Goal: Information Seeking & Learning: Learn about a topic

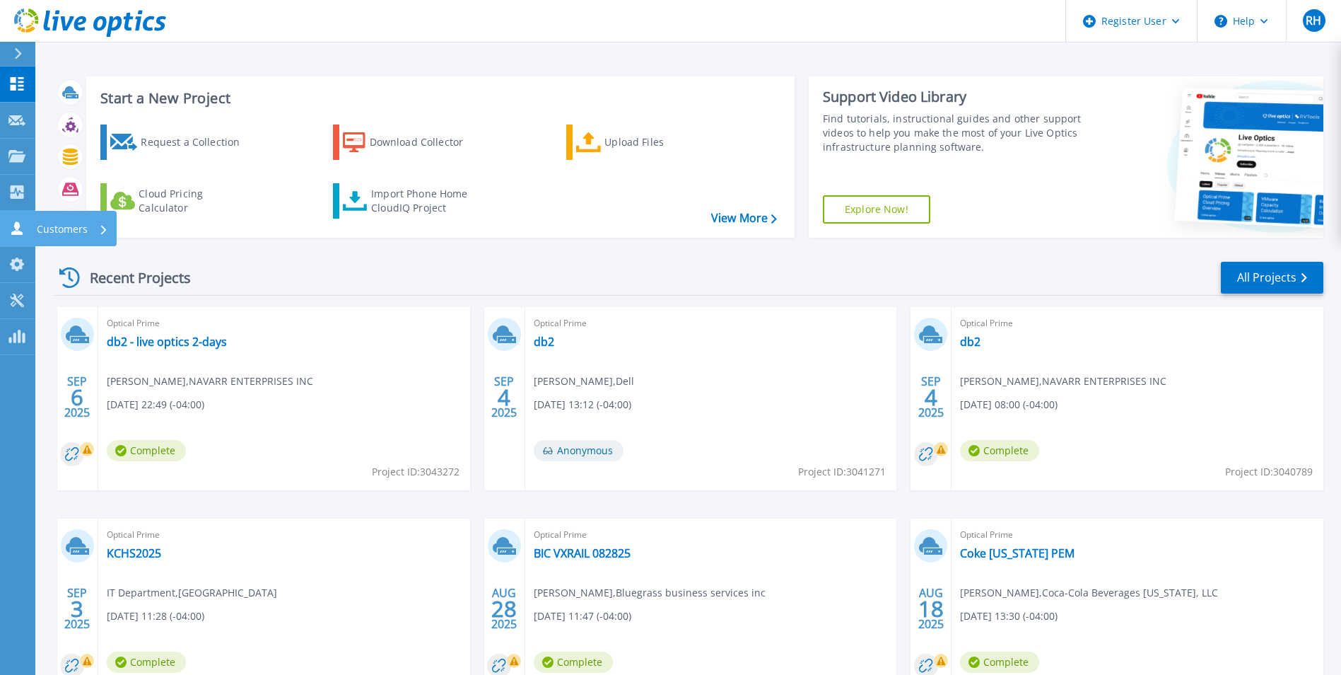
click at [11, 229] on icon at bounding box center [16, 227] width 17 height 13
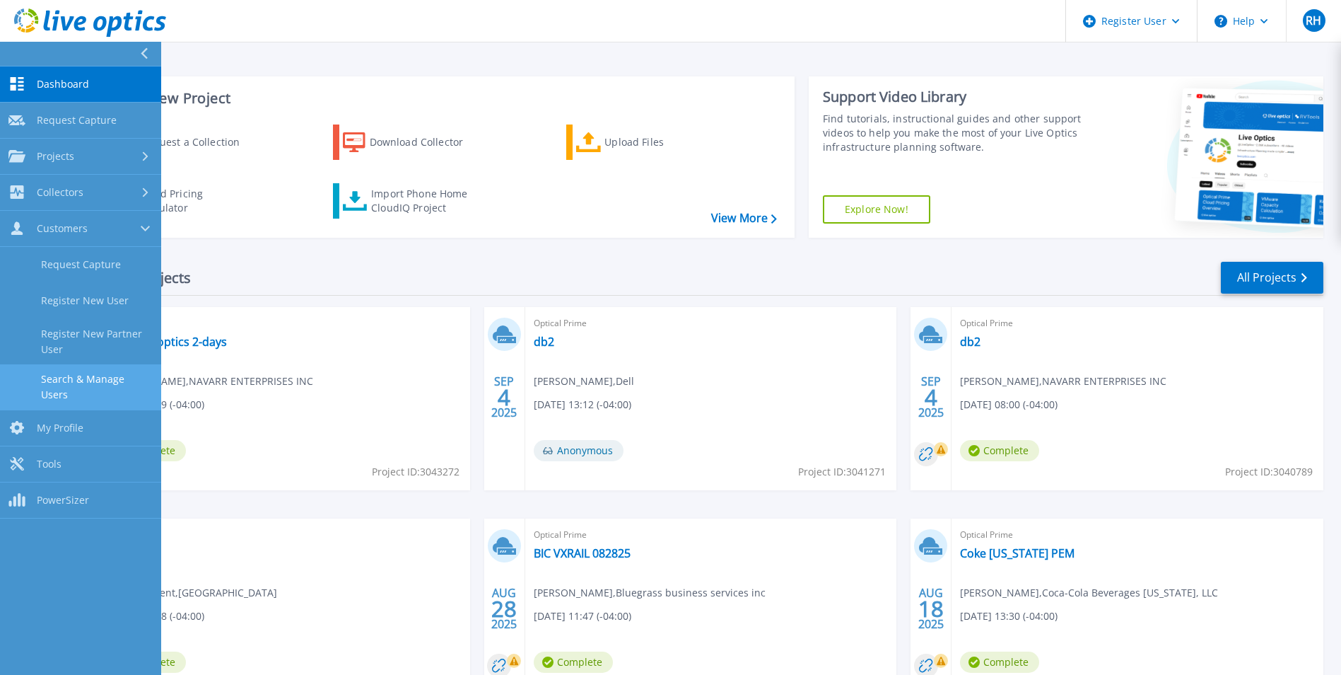
click at [96, 369] on link "Search & Manage Users" at bounding box center [80, 386] width 161 height 45
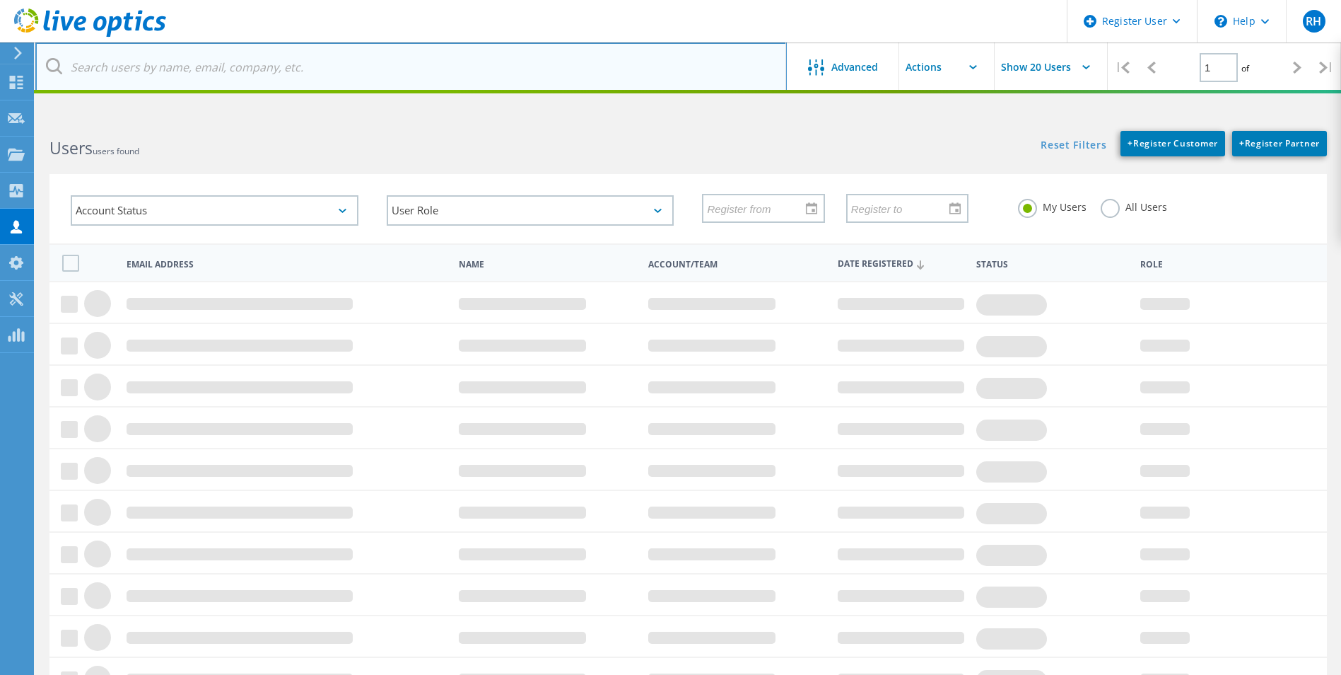
click at [256, 59] on input "text" at bounding box center [411, 67] width 752 height 50
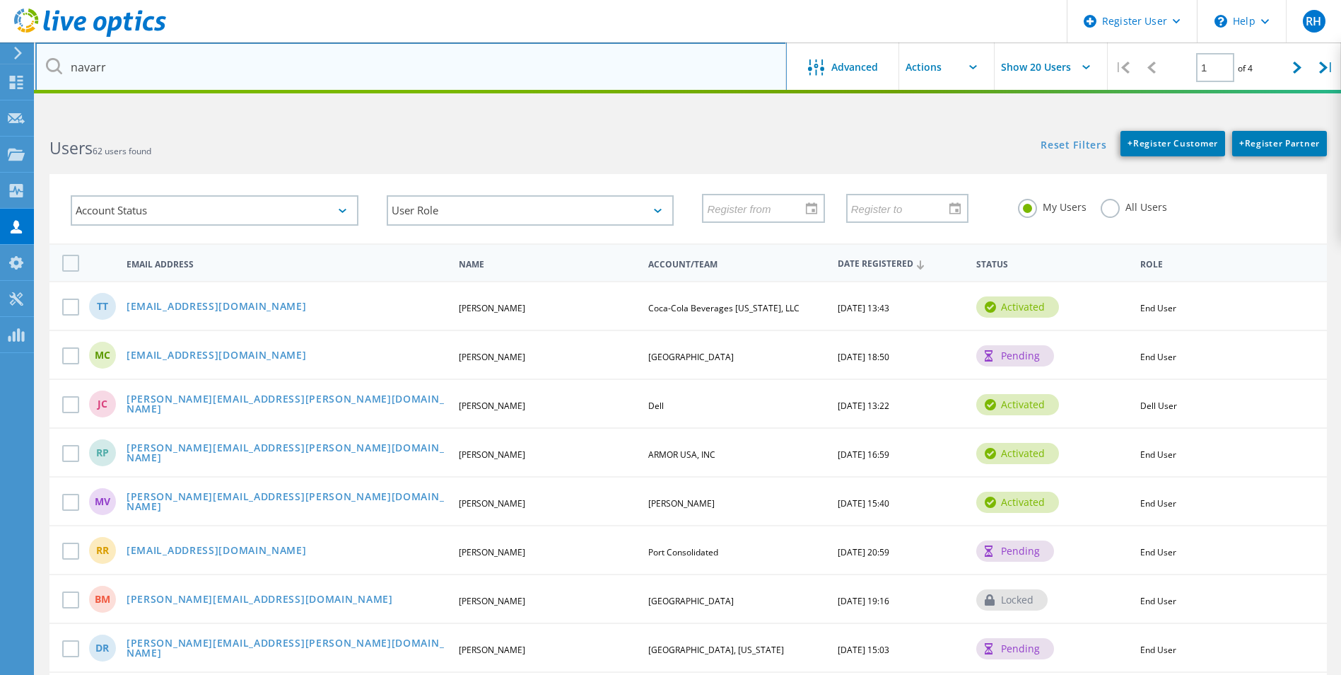
type input "navarr"
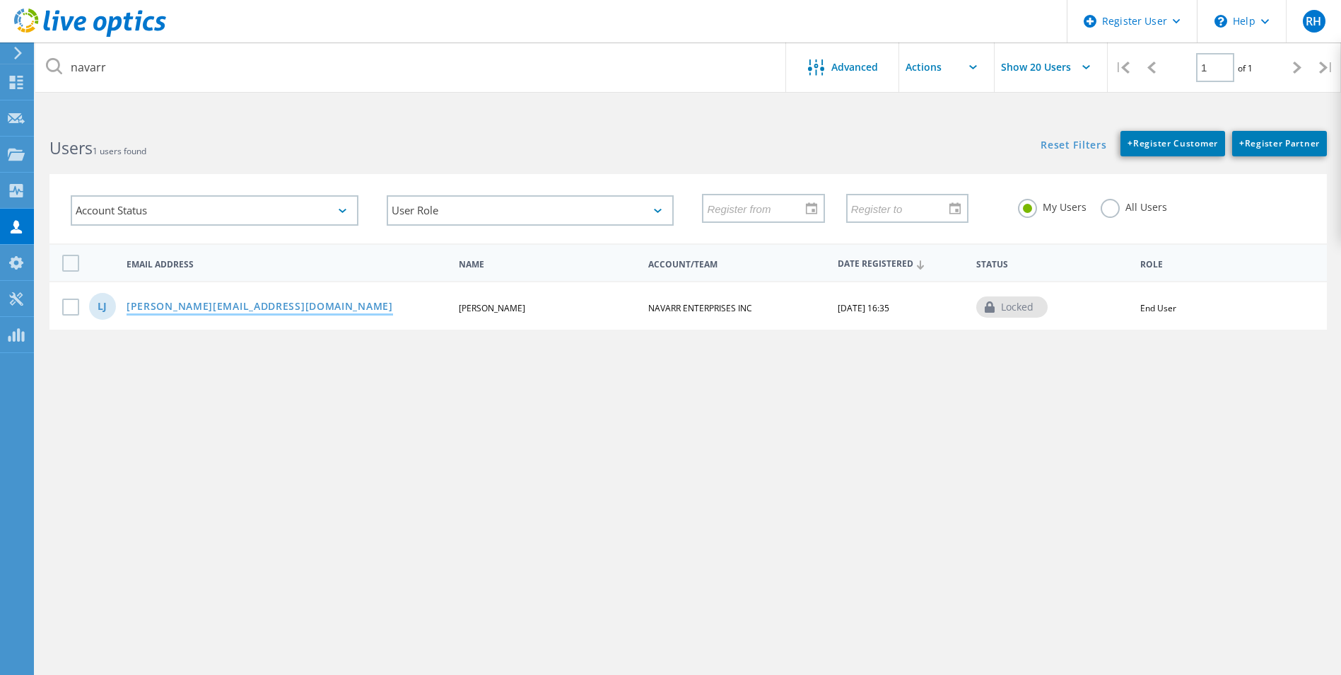
click at [149, 308] on link "[PERSON_NAME][EMAIL_ADDRESS][DOMAIN_NAME]" at bounding box center [260, 307] width 267 height 12
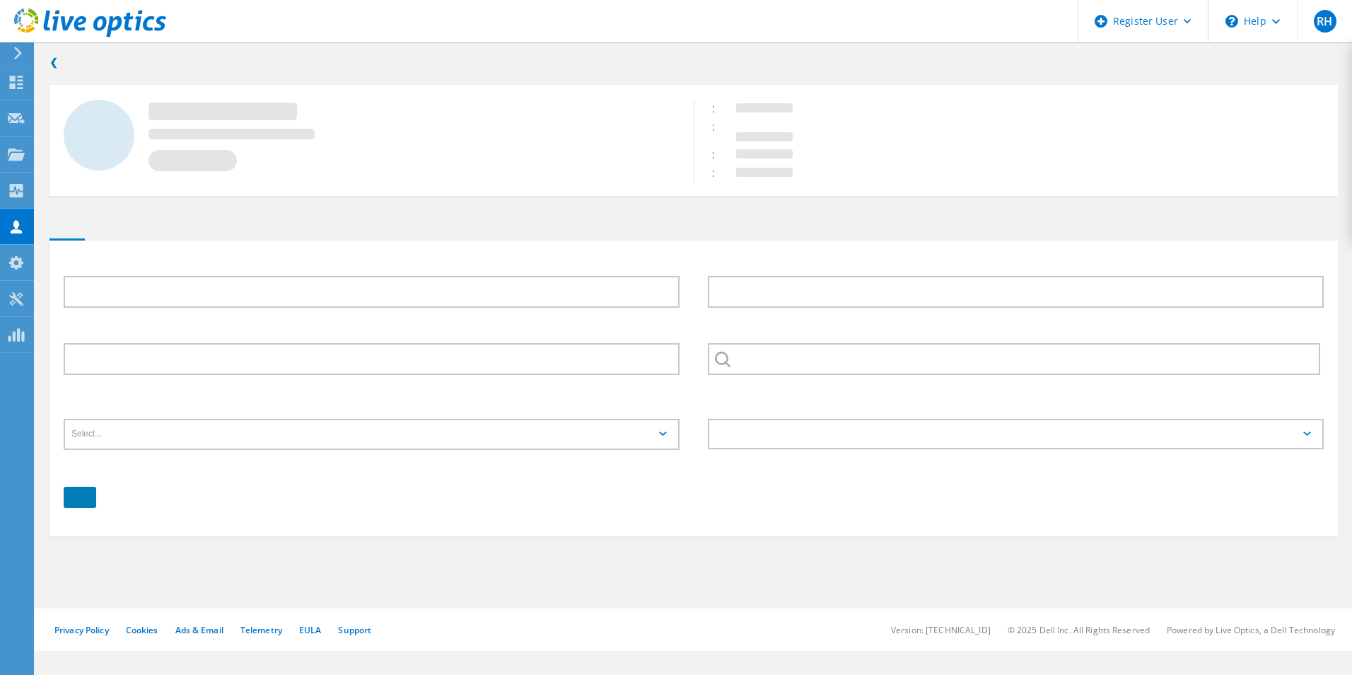
type input "Lee"
type input "Johnson"
type input "NAVARR ENTERPRISES INC"
type input "English"
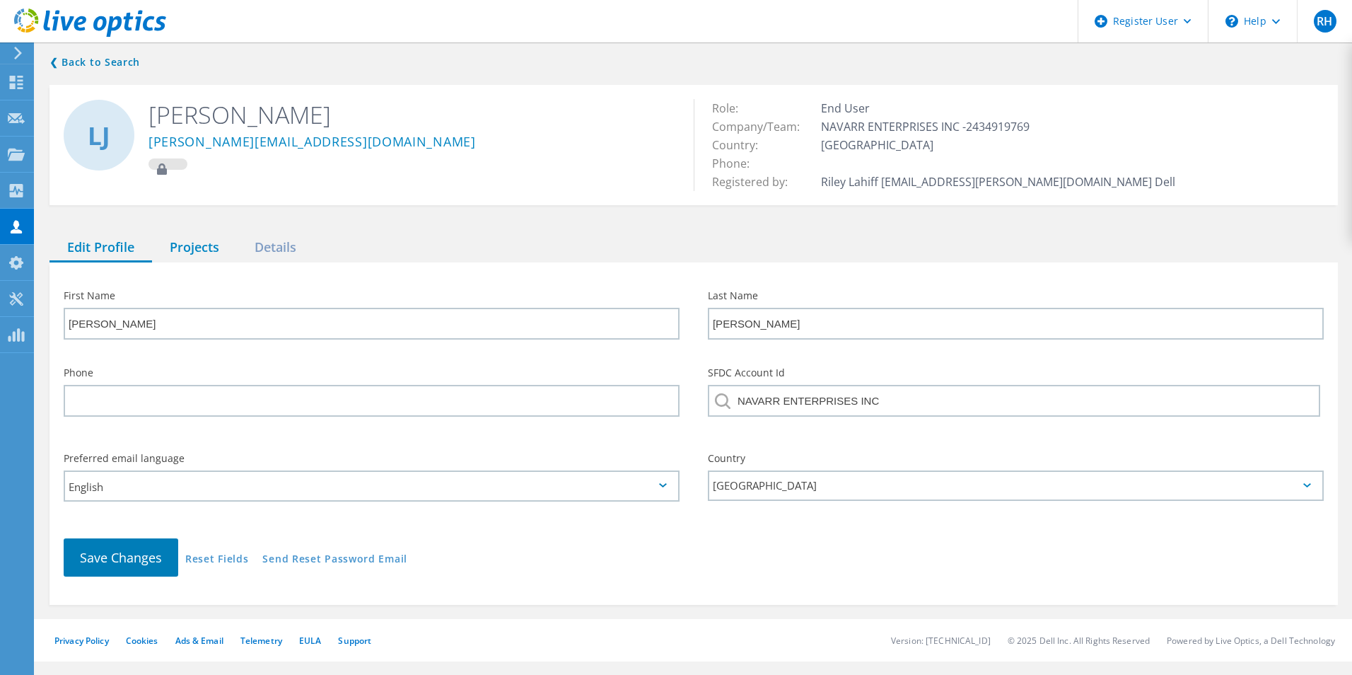
click at [182, 243] on div "Projects" at bounding box center [194, 247] width 85 height 29
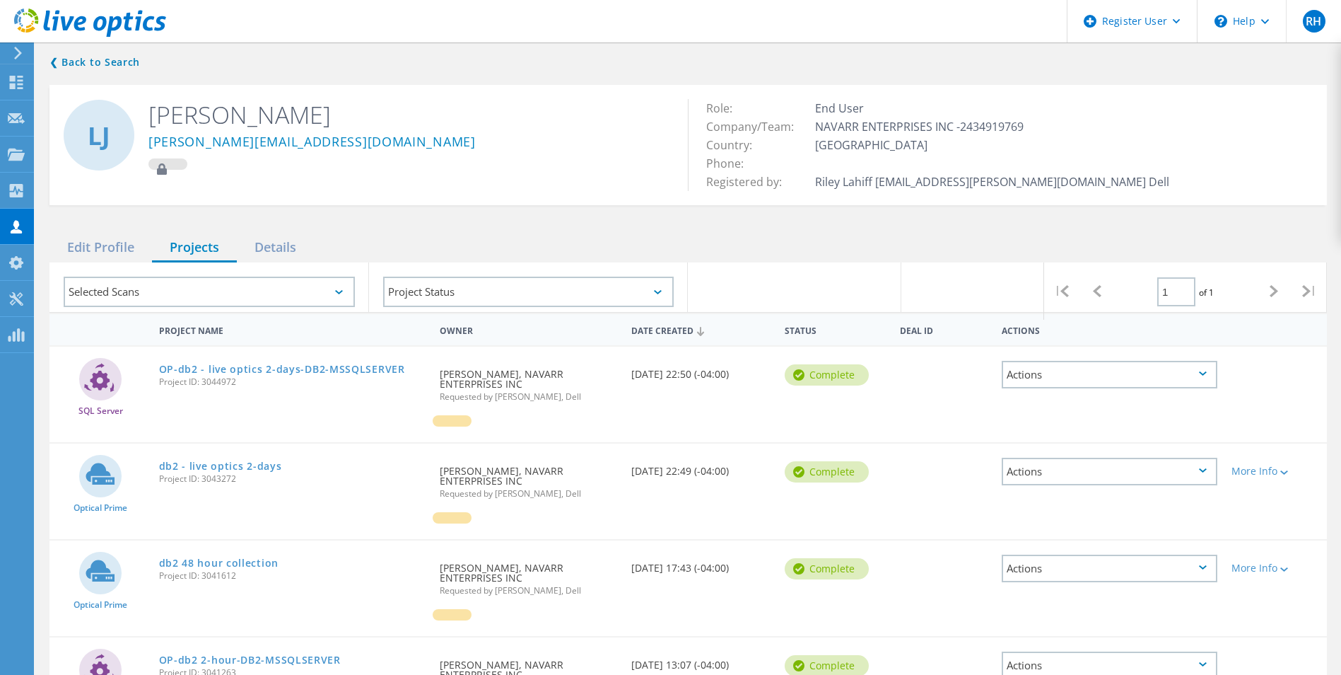
scroll to position [86, 0]
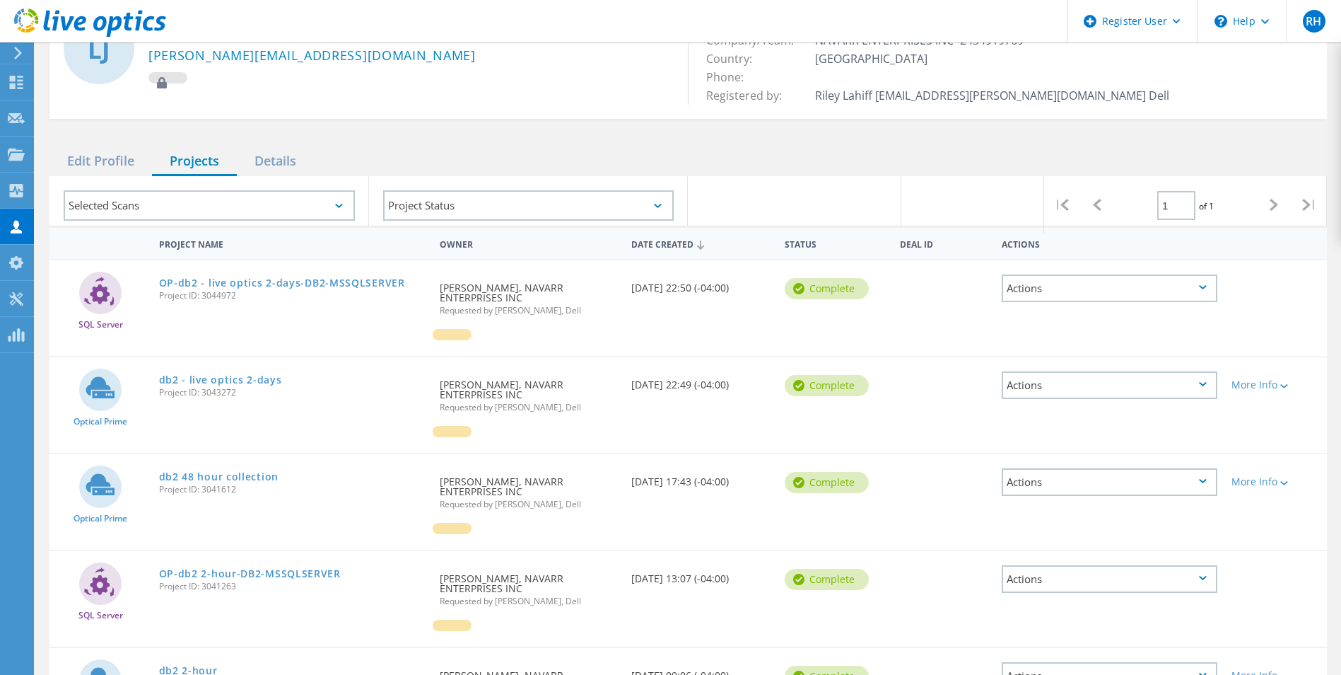
click at [206, 388] on span "Project ID: 3043272" at bounding box center [292, 392] width 267 height 8
click at [223, 375] on link "db2 - live optics 2-days" at bounding box center [220, 380] width 123 height 10
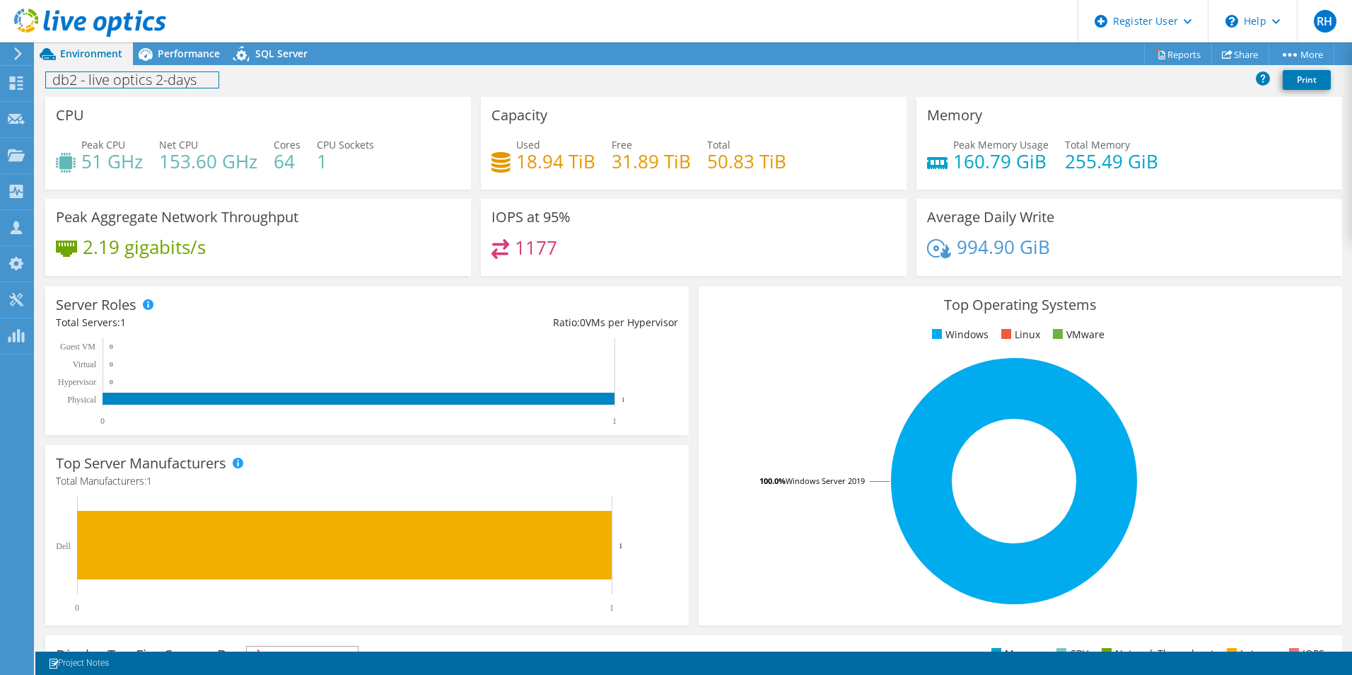
click at [177, 78] on h1 "db2 - live optics 2-days" at bounding box center [132, 80] width 173 height 16
click at [182, 53] on span "Performance" at bounding box center [189, 53] width 62 height 13
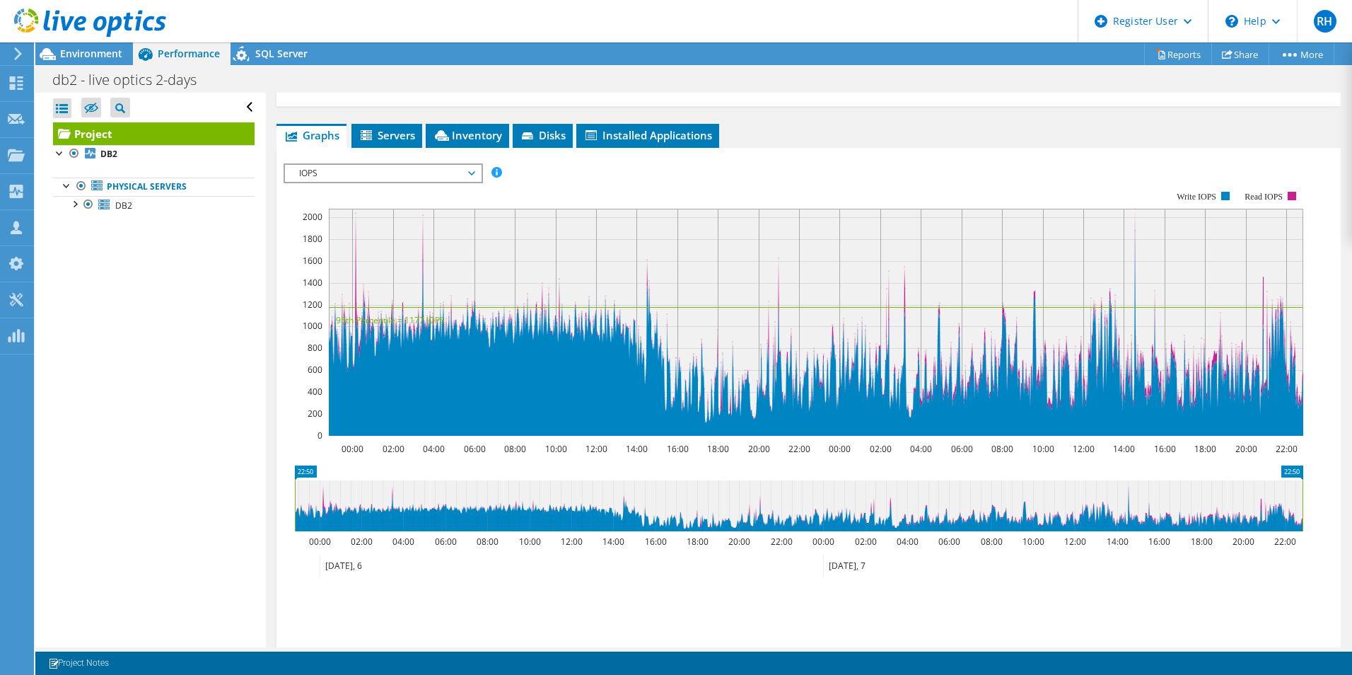
scroll to position [252, 0]
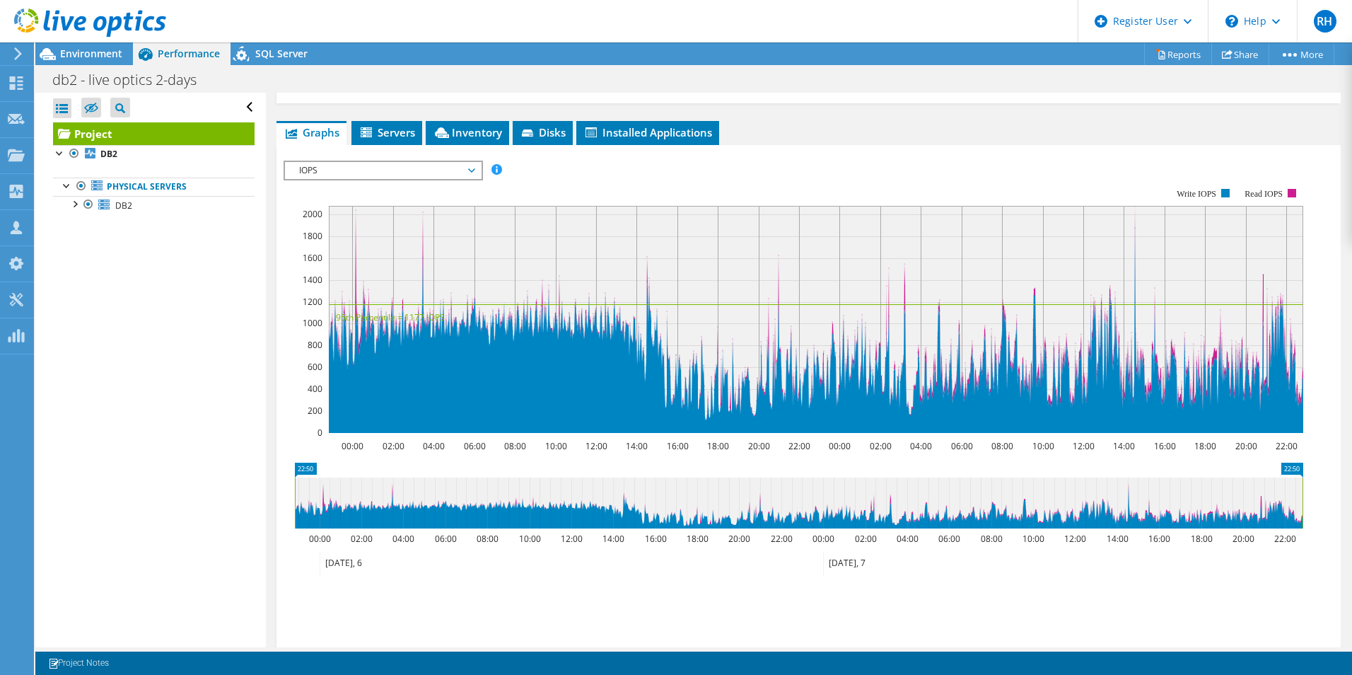
click at [344, 162] on span "IOPS" at bounding box center [383, 170] width 182 height 17
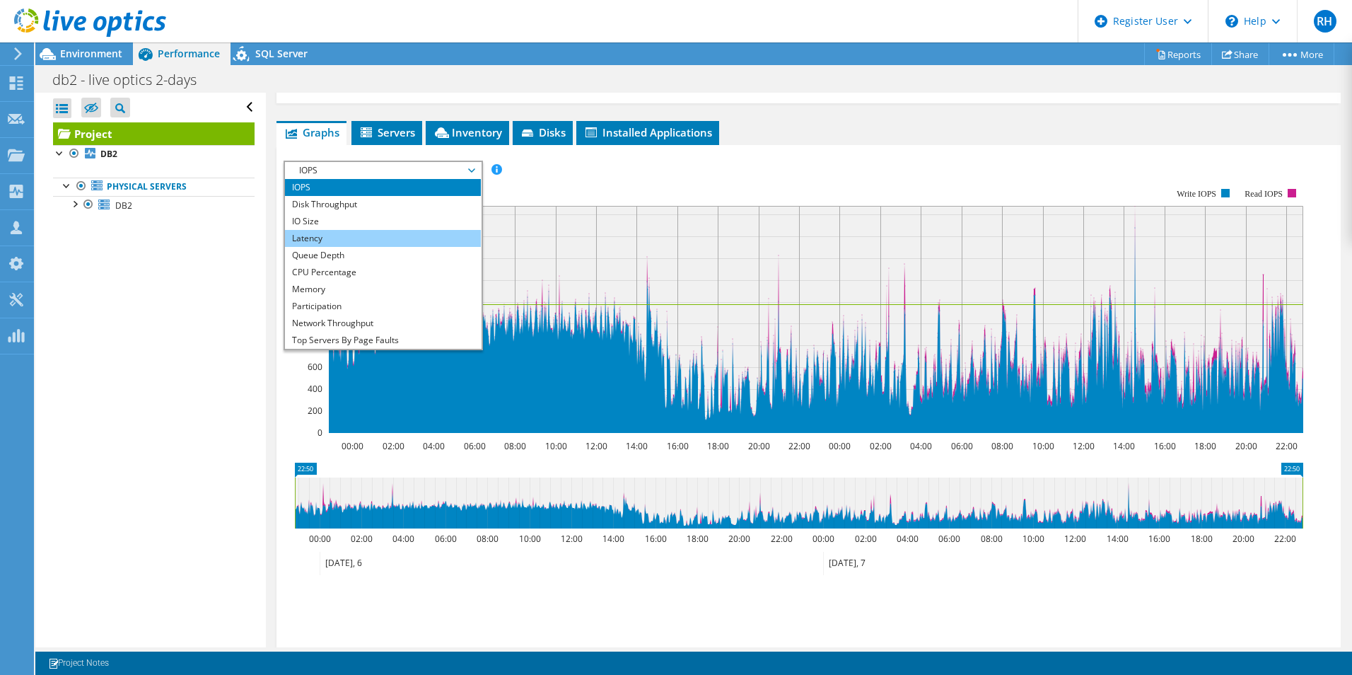
click at [345, 230] on li "Latency" at bounding box center [383, 238] width 196 height 17
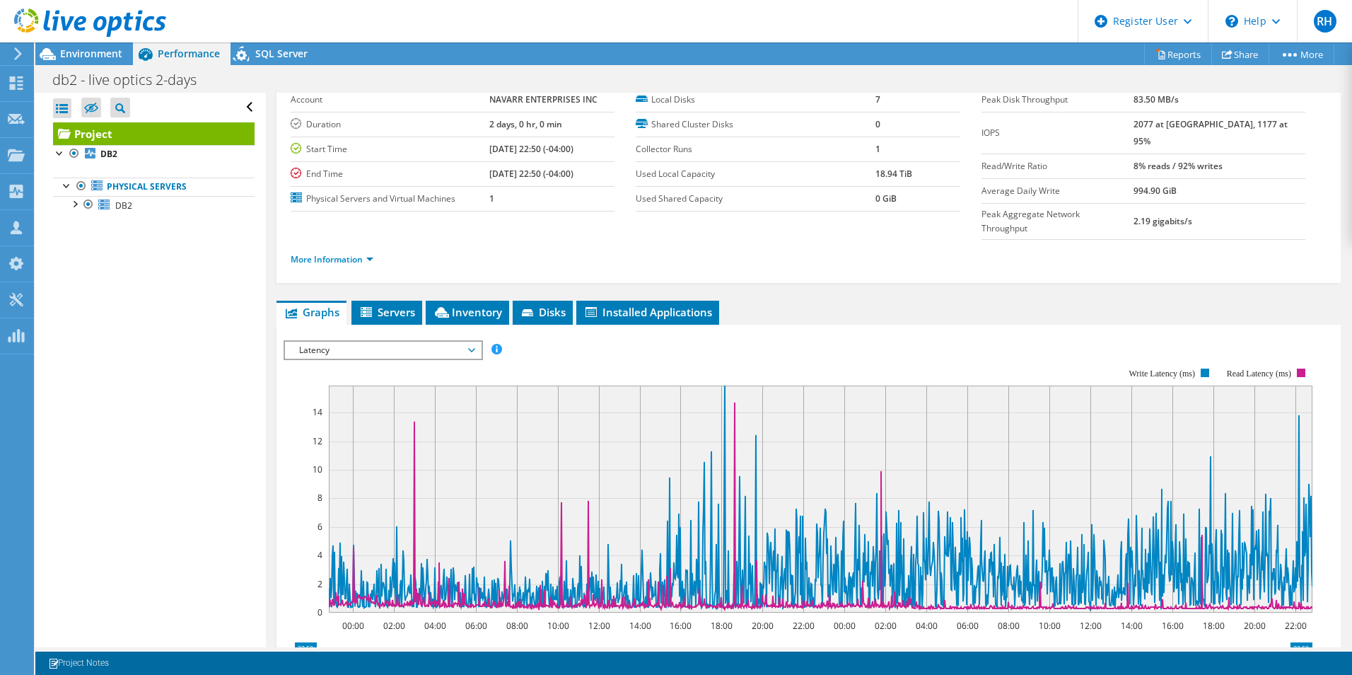
scroll to position [51, 0]
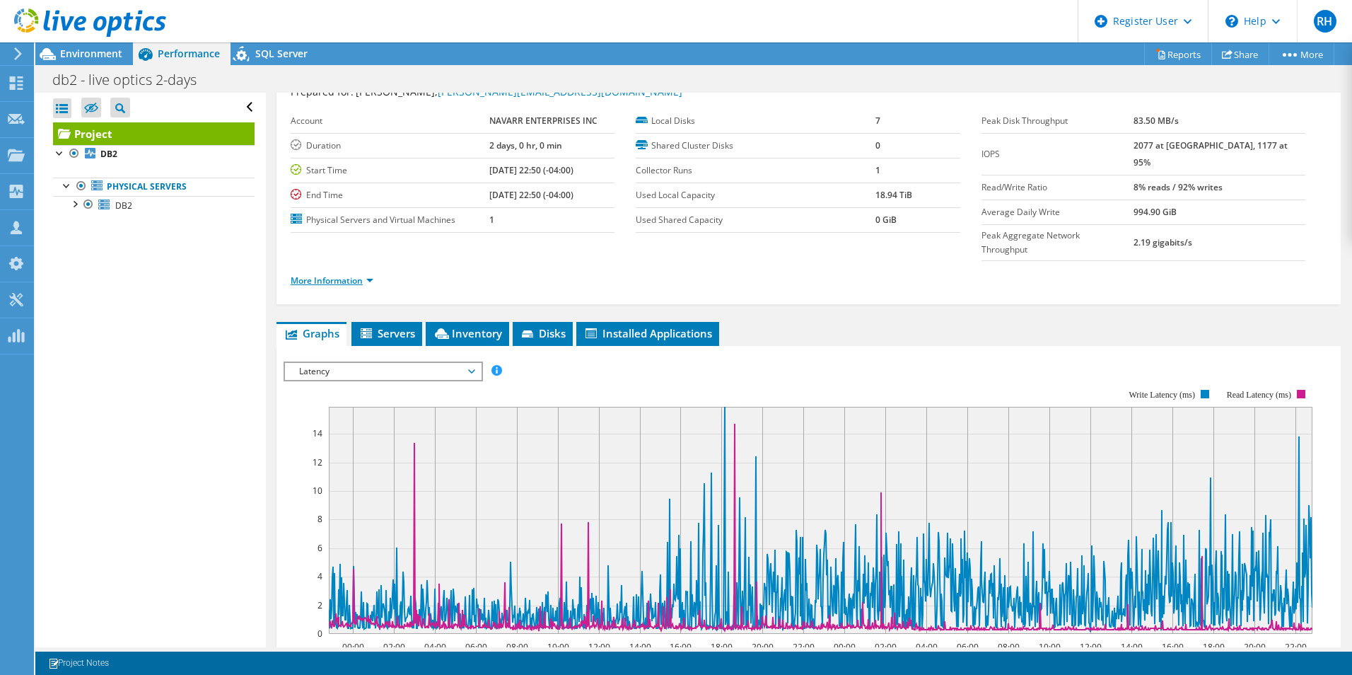
click at [330, 274] on link "More Information" at bounding box center [332, 280] width 83 height 12
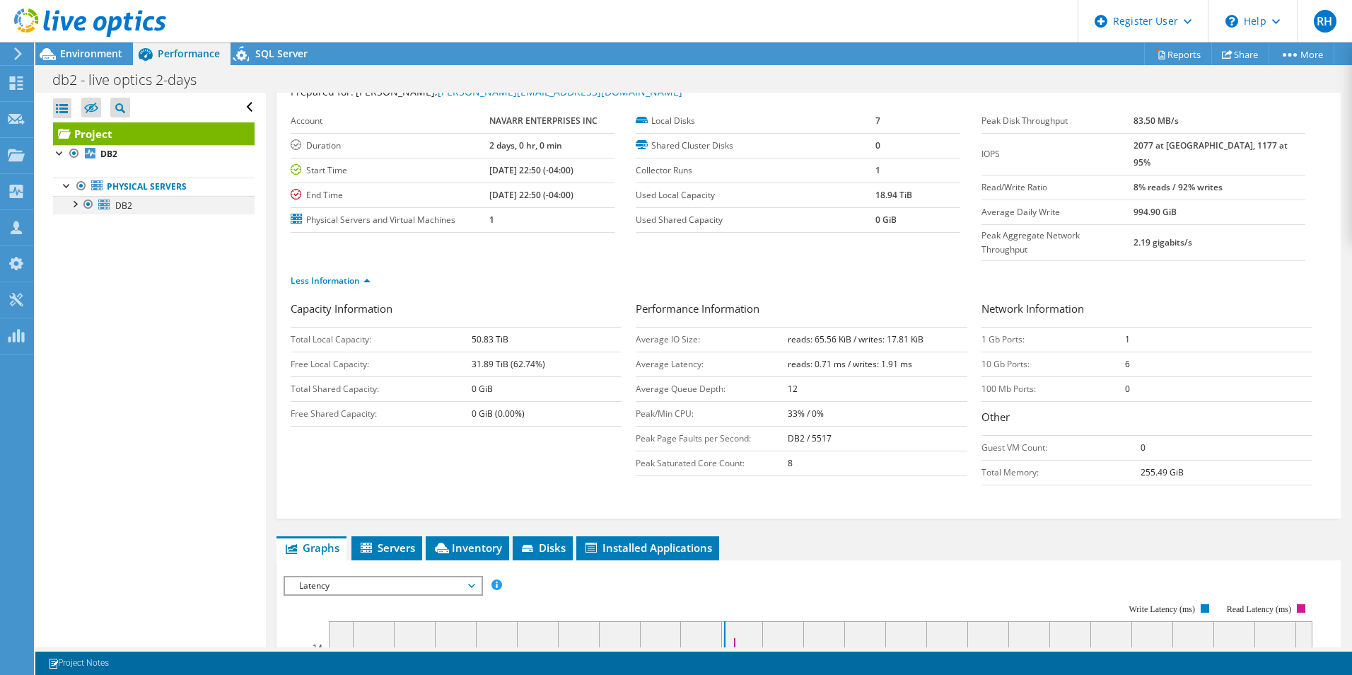
click at [71, 204] on div at bounding box center [74, 203] width 14 height 14
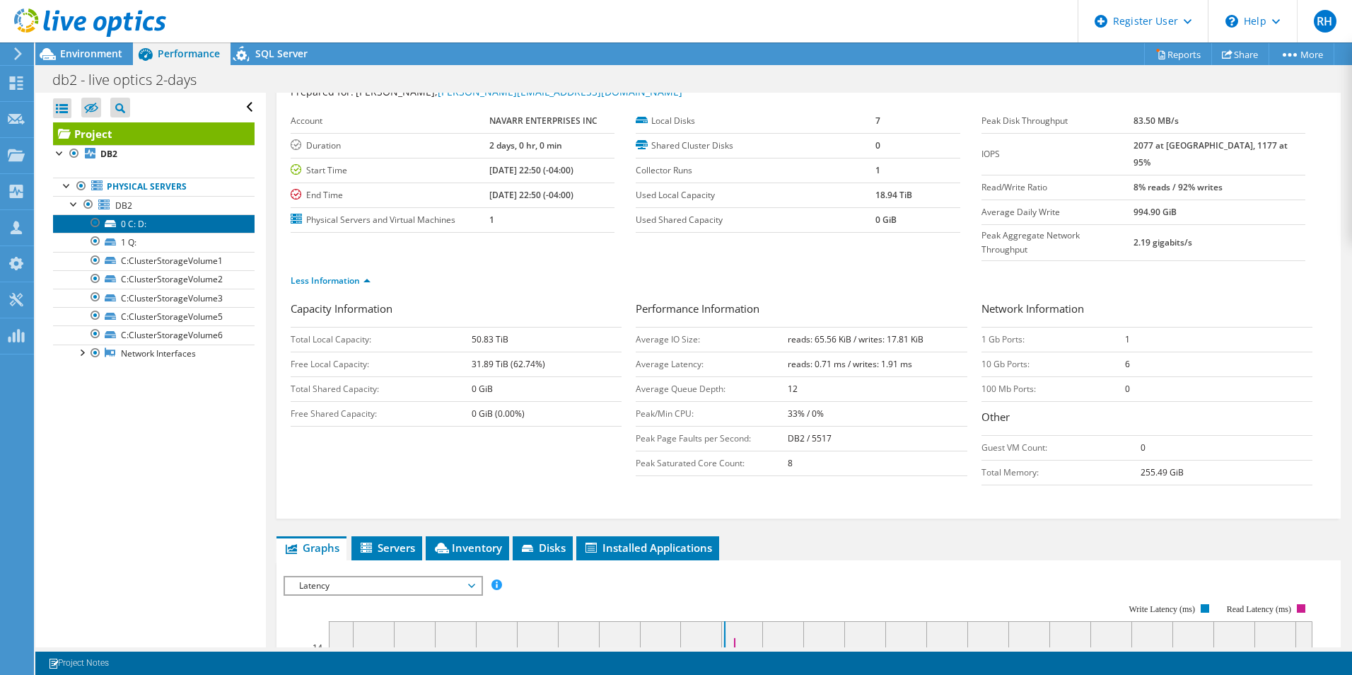
click at [131, 217] on link "0 C: D:" at bounding box center [154, 223] width 202 height 18
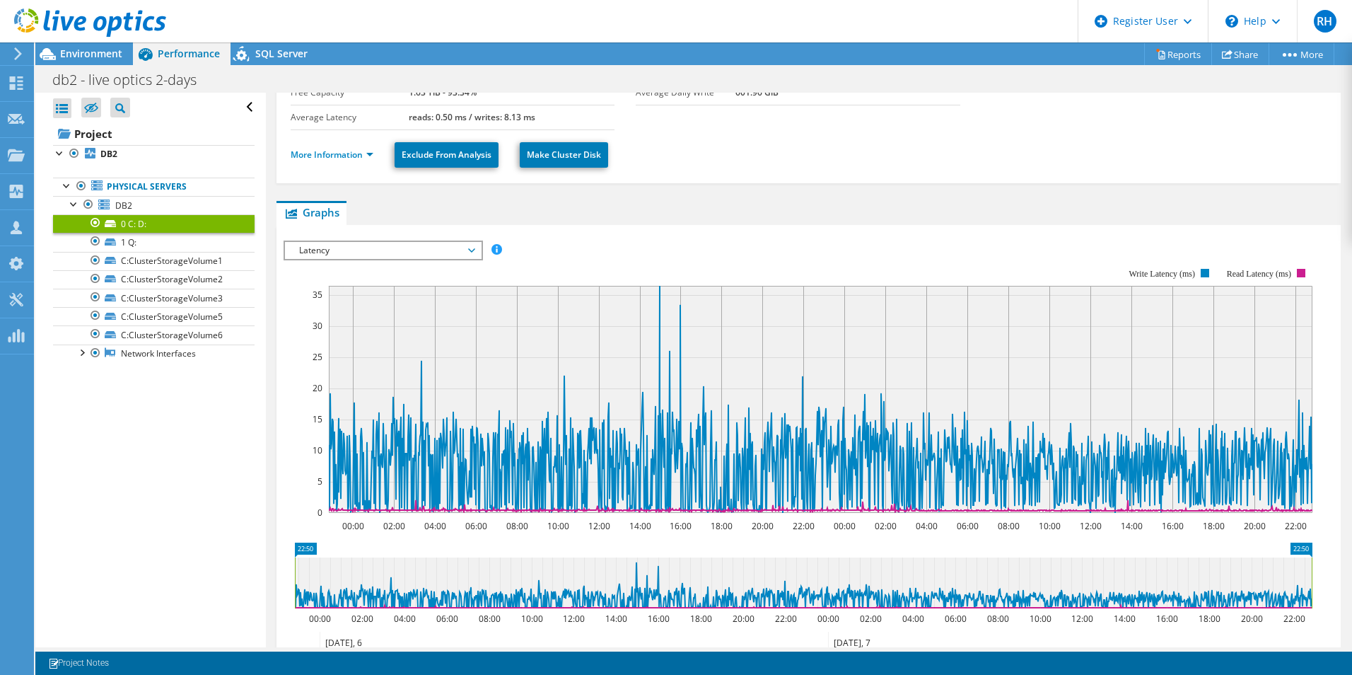
scroll to position [129, 0]
click at [172, 246] on link "1 Q:" at bounding box center [154, 242] width 202 height 18
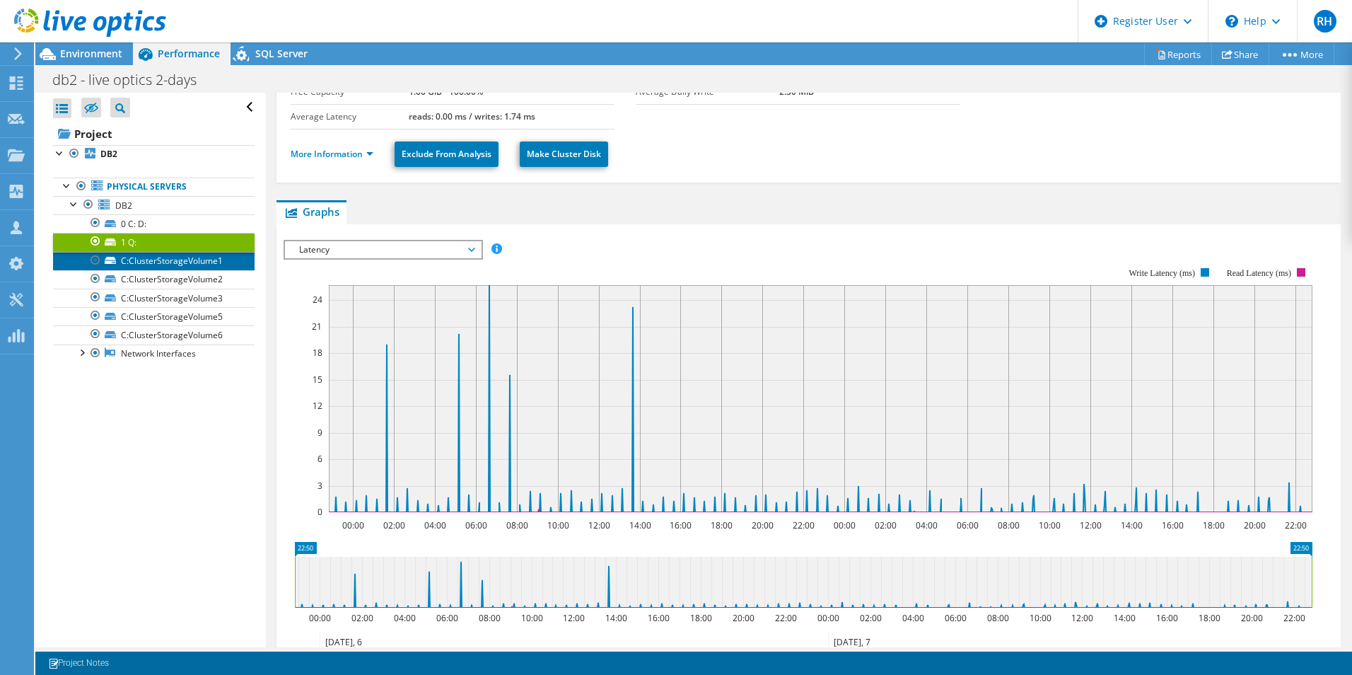
click at [174, 264] on link "C:ClusterStorageVolume1" at bounding box center [154, 261] width 202 height 18
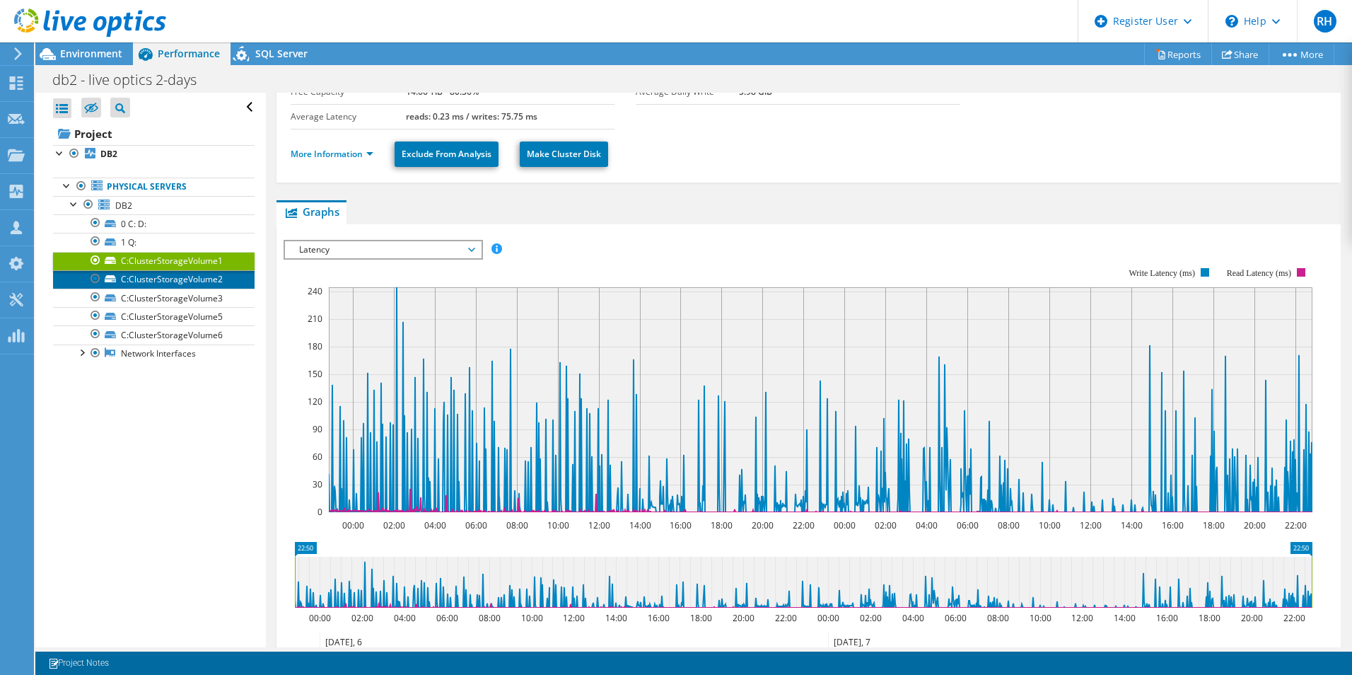
click at [173, 280] on link "C:ClusterStorageVolume2" at bounding box center [154, 279] width 202 height 18
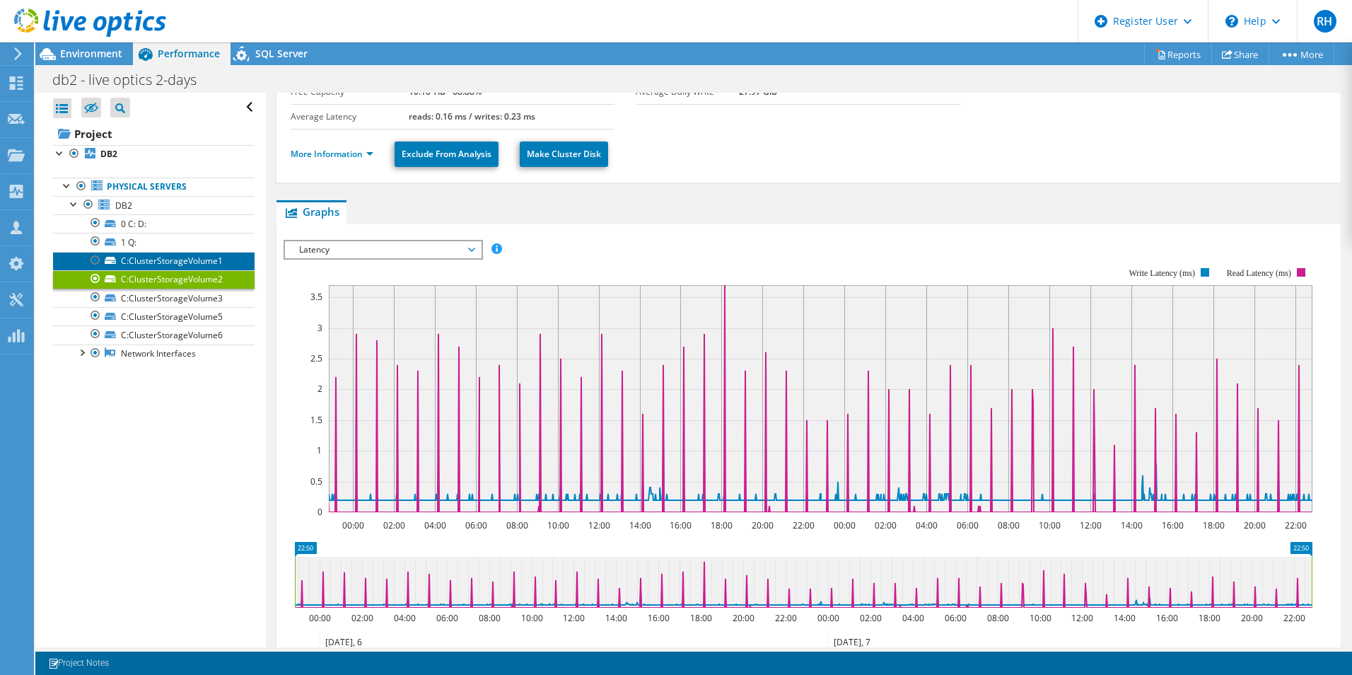
click at [177, 262] on link "C:ClusterStorageVolume1" at bounding box center [154, 261] width 202 height 18
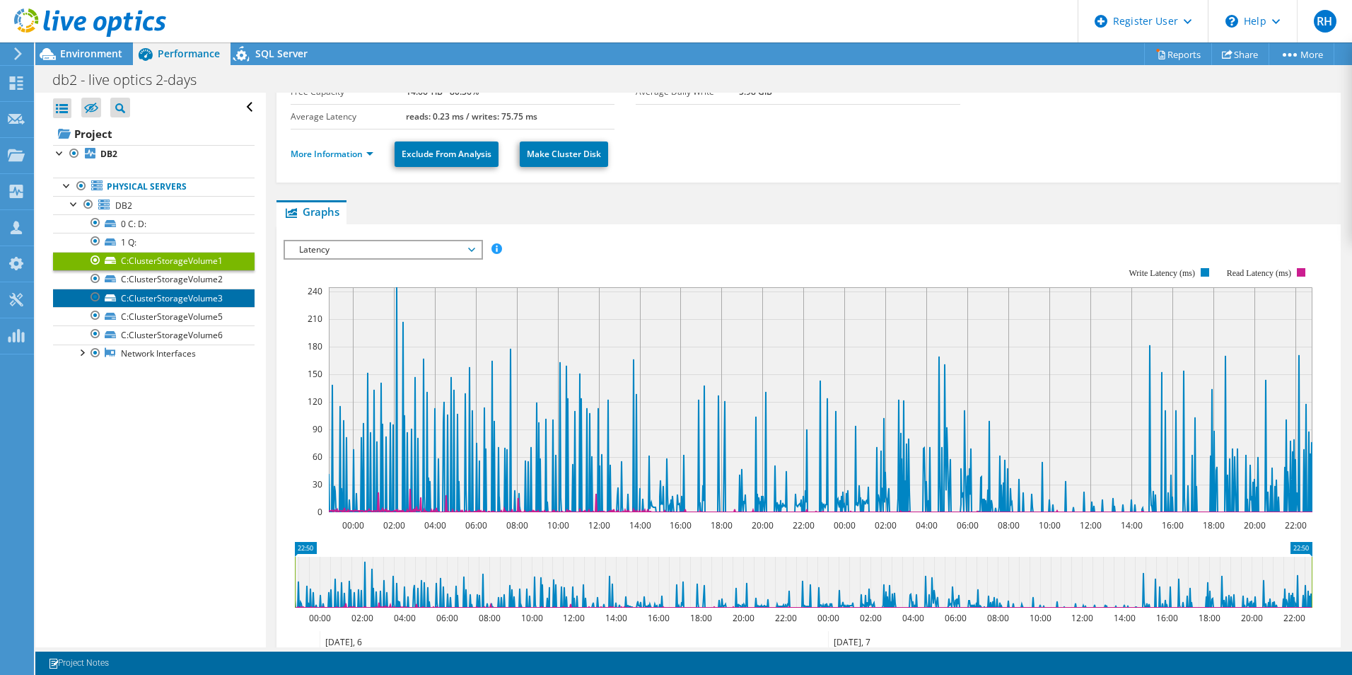
click at [171, 301] on link "C:ClusterStorageVolume3" at bounding box center [154, 298] width 202 height 18
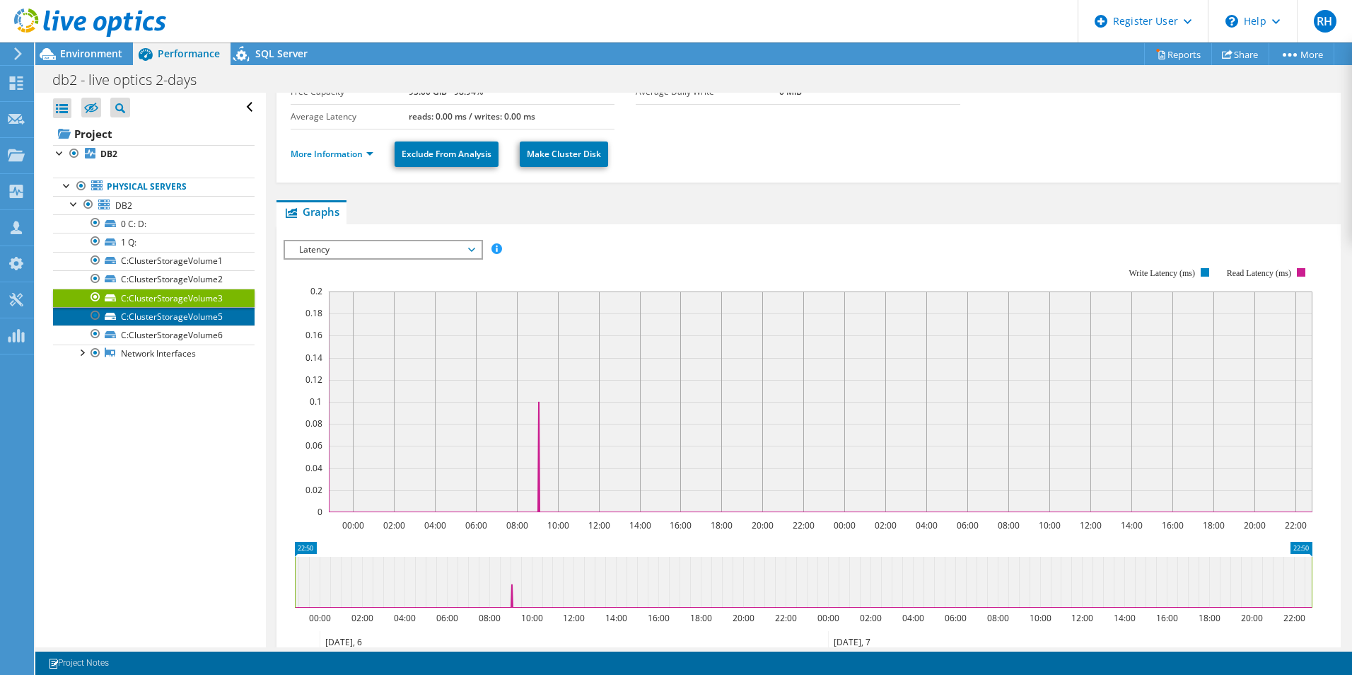
click at [169, 310] on link "C:ClusterStorageVolume5" at bounding box center [154, 316] width 202 height 18
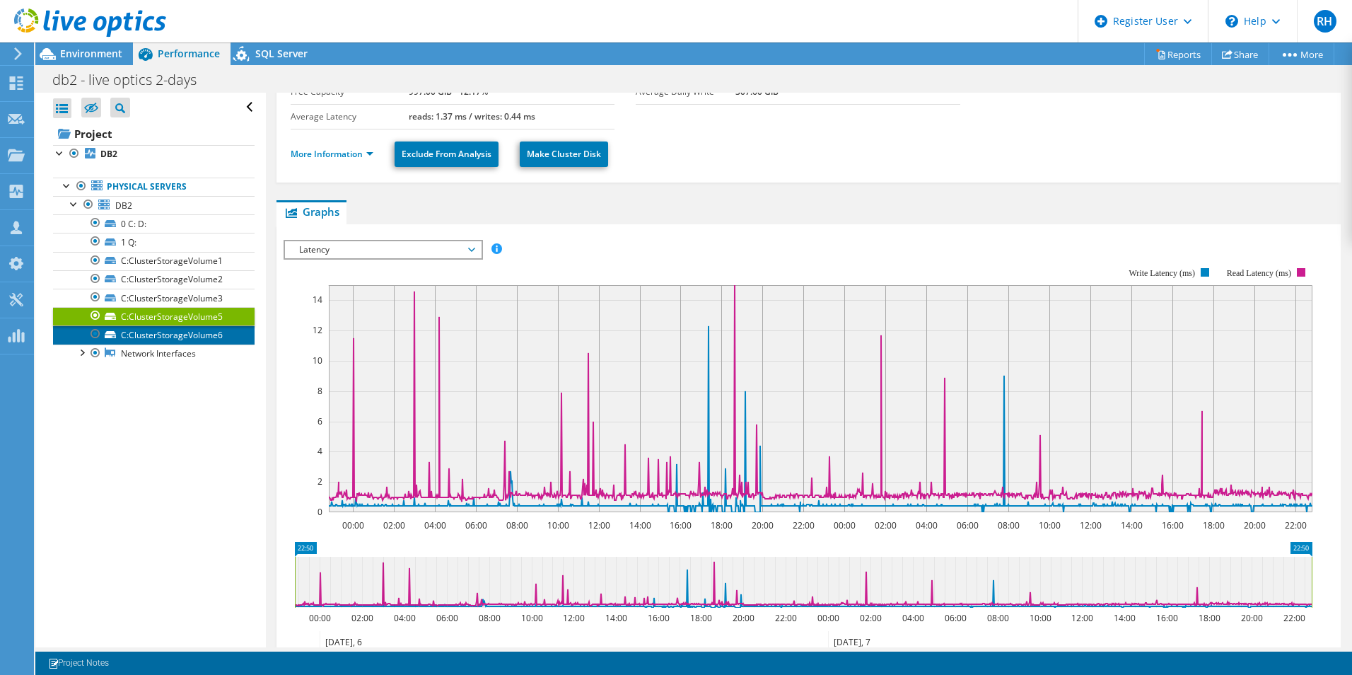
click at [163, 332] on link "C:ClusterStorageVolume6" at bounding box center [154, 334] width 202 height 18
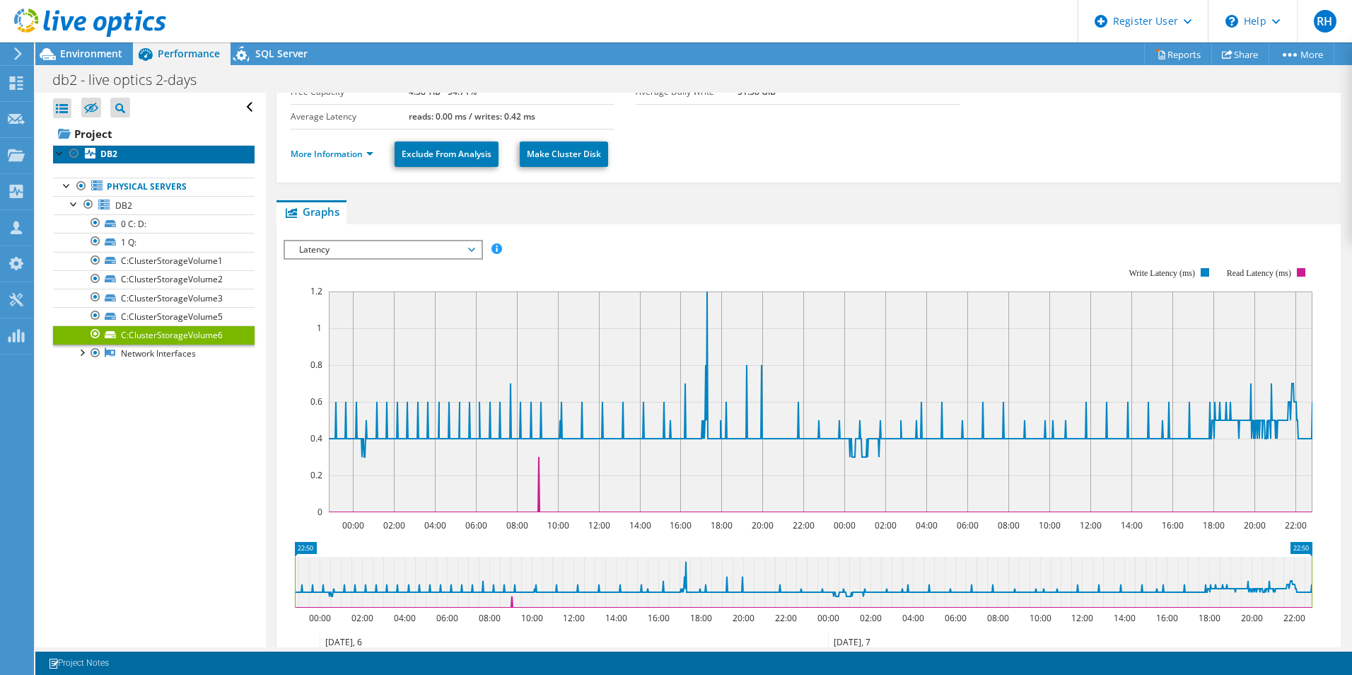
click at [132, 151] on link "DB2" at bounding box center [154, 154] width 202 height 18
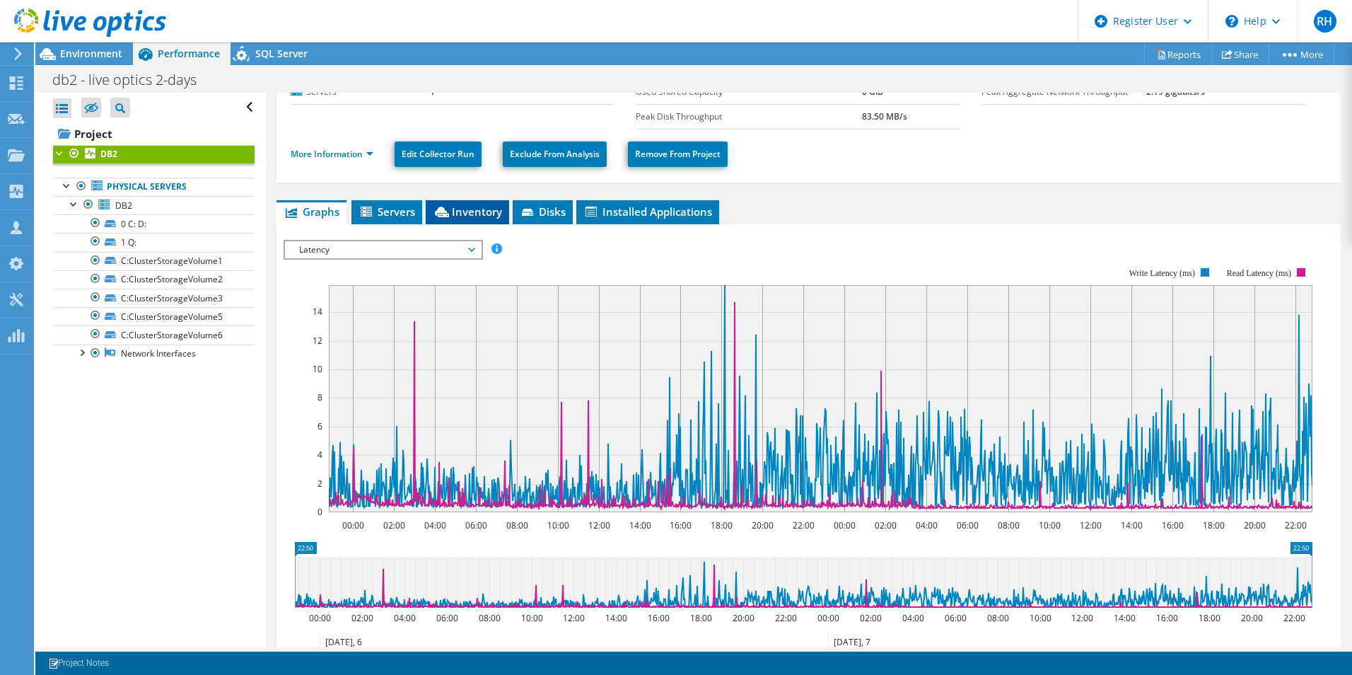
click at [470, 206] on span "Inventory" at bounding box center [467, 211] width 69 height 14
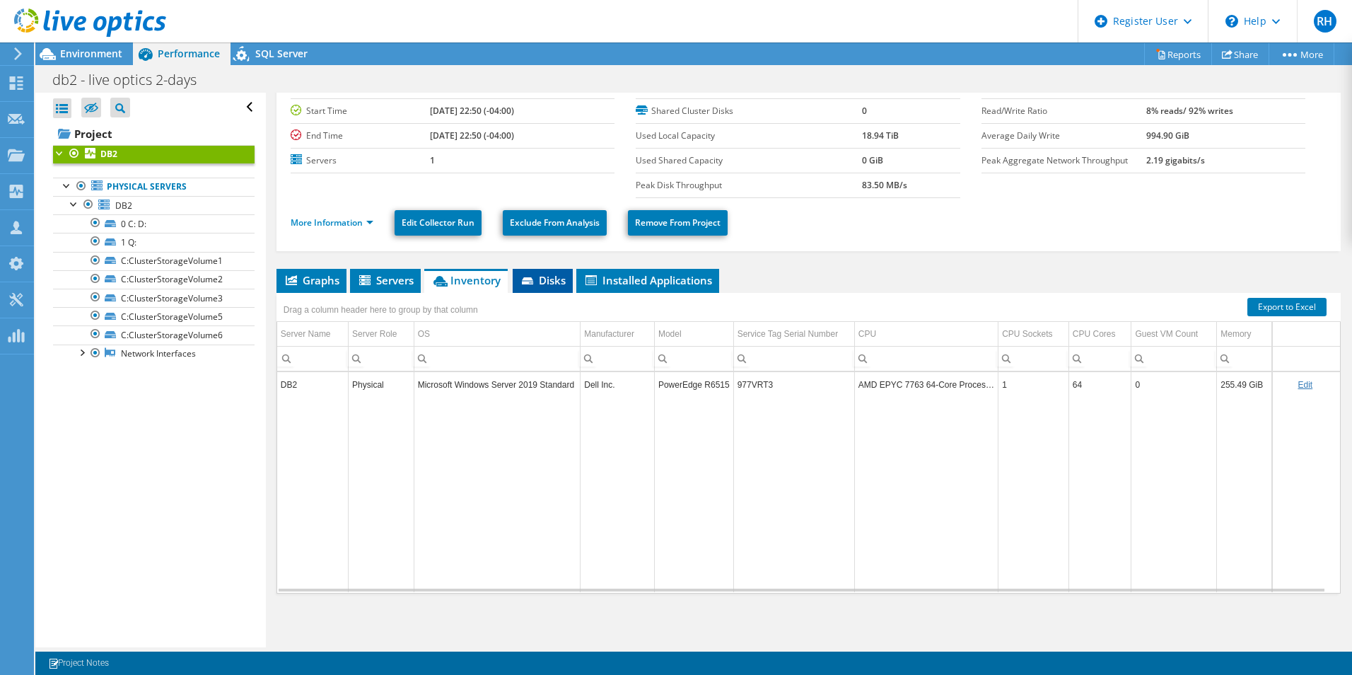
click at [538, 277] on span "Disks" at bounding box center [543, 280] width 46 height 14
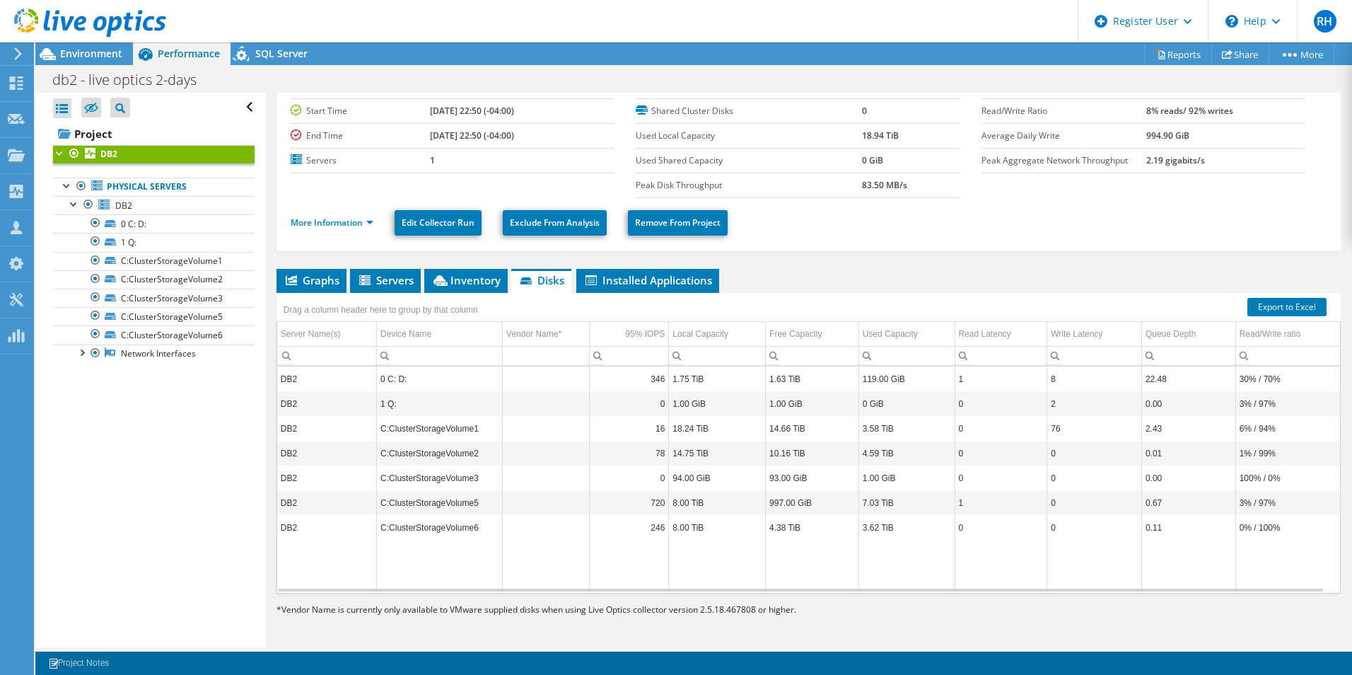
scroll to position [6, 0]
click at [624, 287] on li "Installed Applications" at bounding box center [647, 281] width 143 height 24
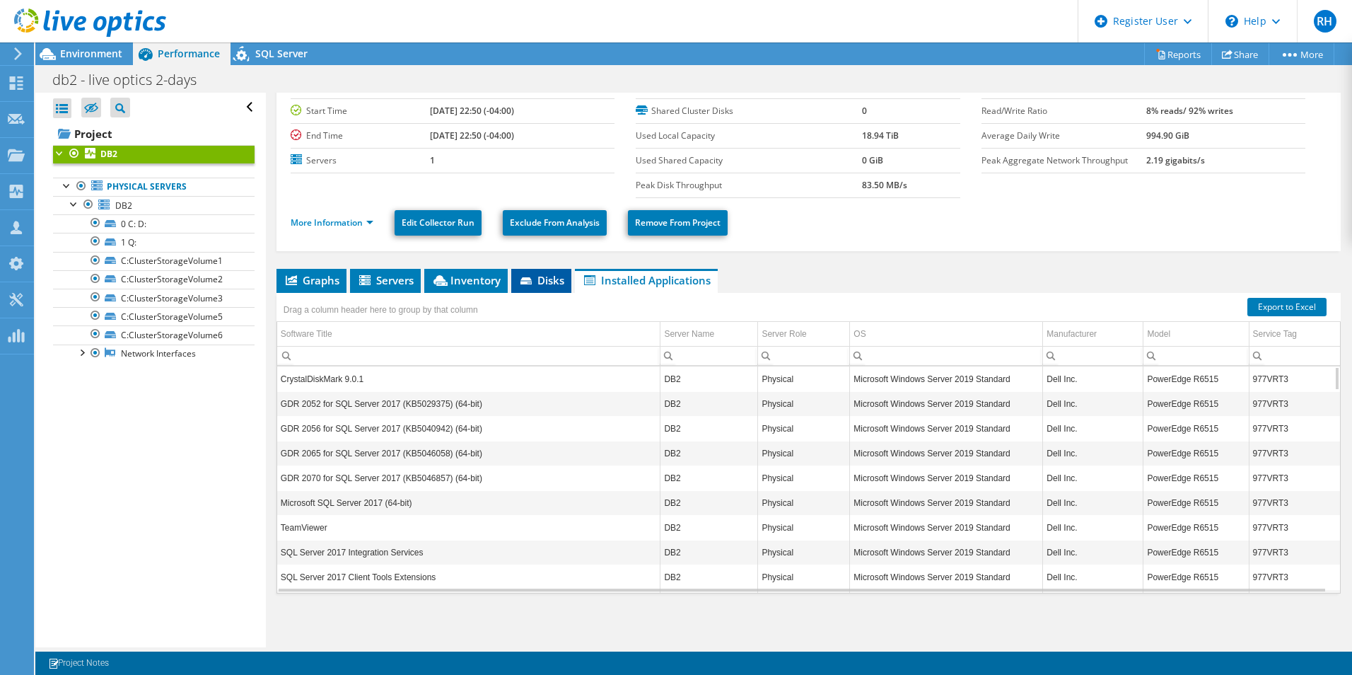
click at [539, 281] on span "Disks" at bounding box center [541, 280] width 46 height 14
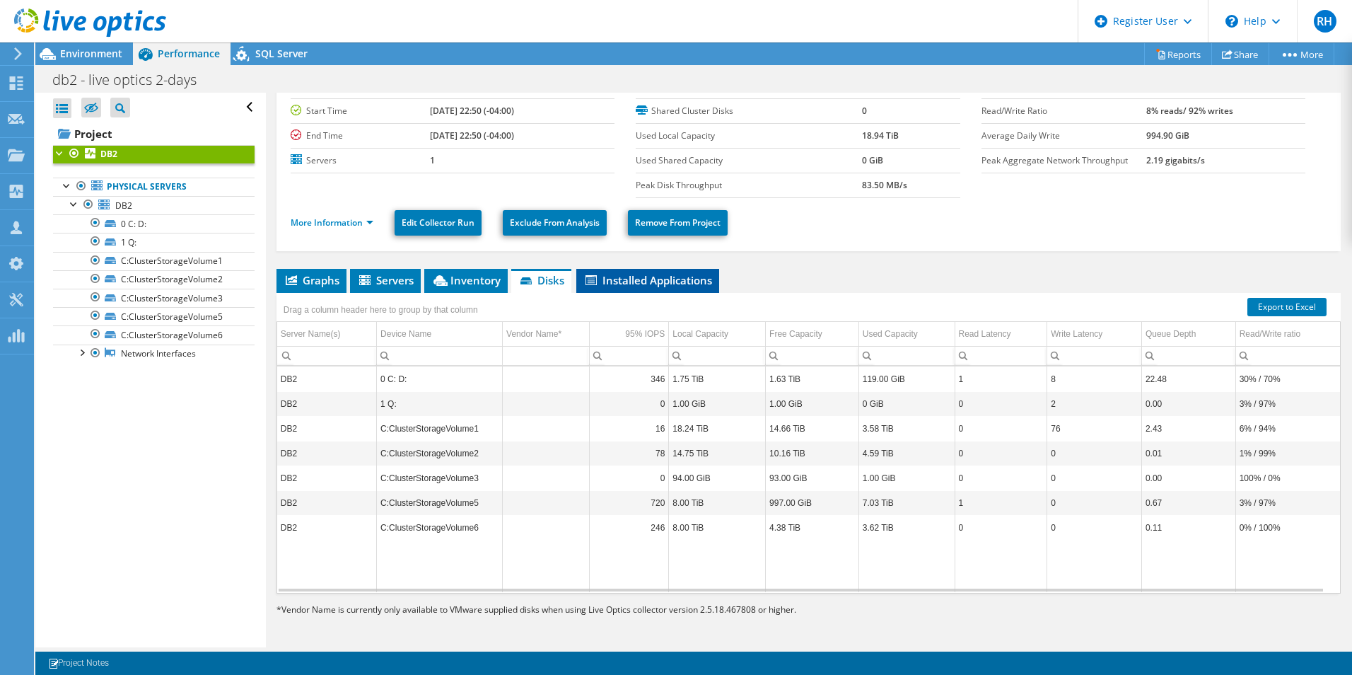
click at [644, 277] on span "Installed Applications" at bounding box center [647, 280] width 129 height 14
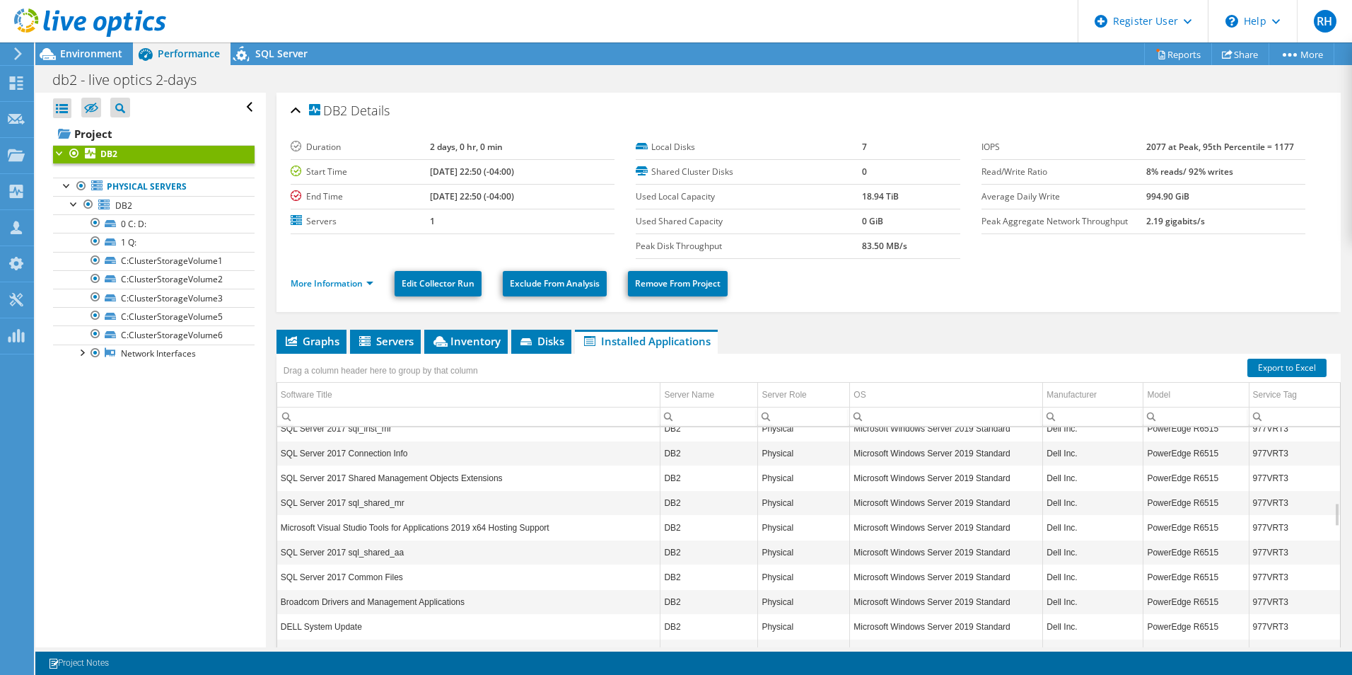
scroll to position [0, 0]
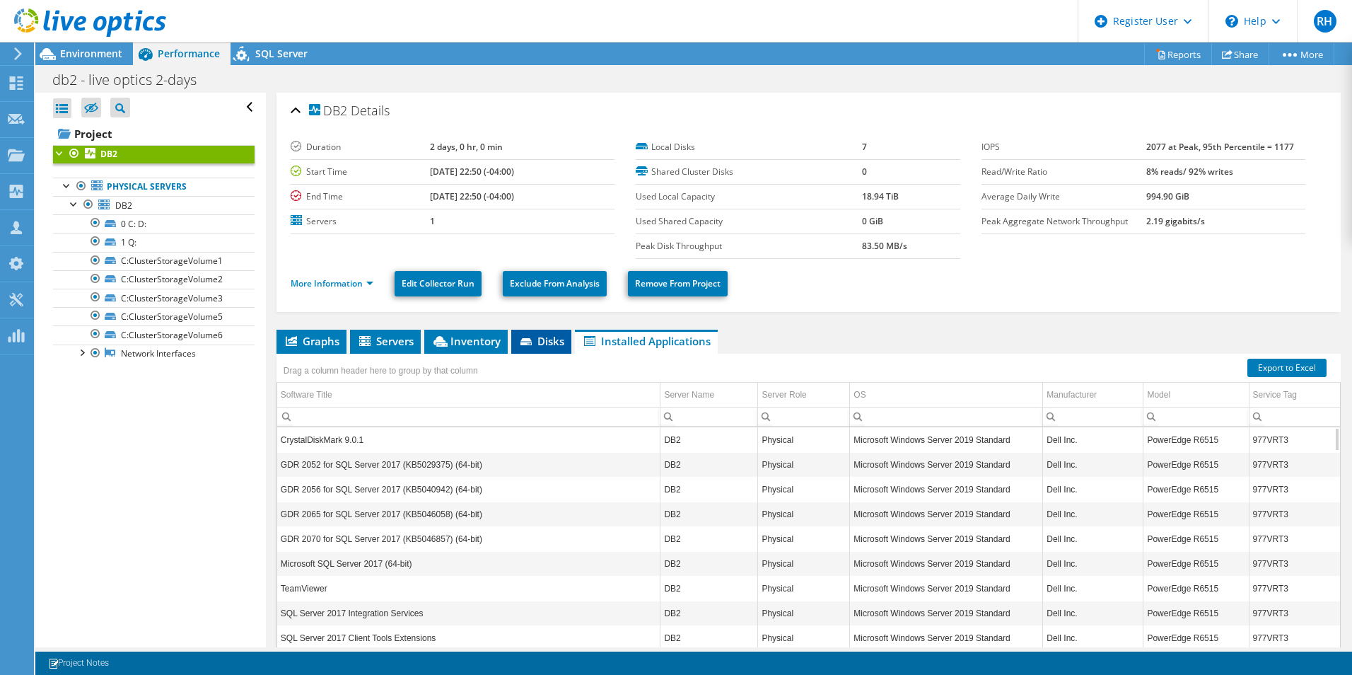
click at [535, 332] on li "Disks" at bounding box center [541, 342] width 60 height 24
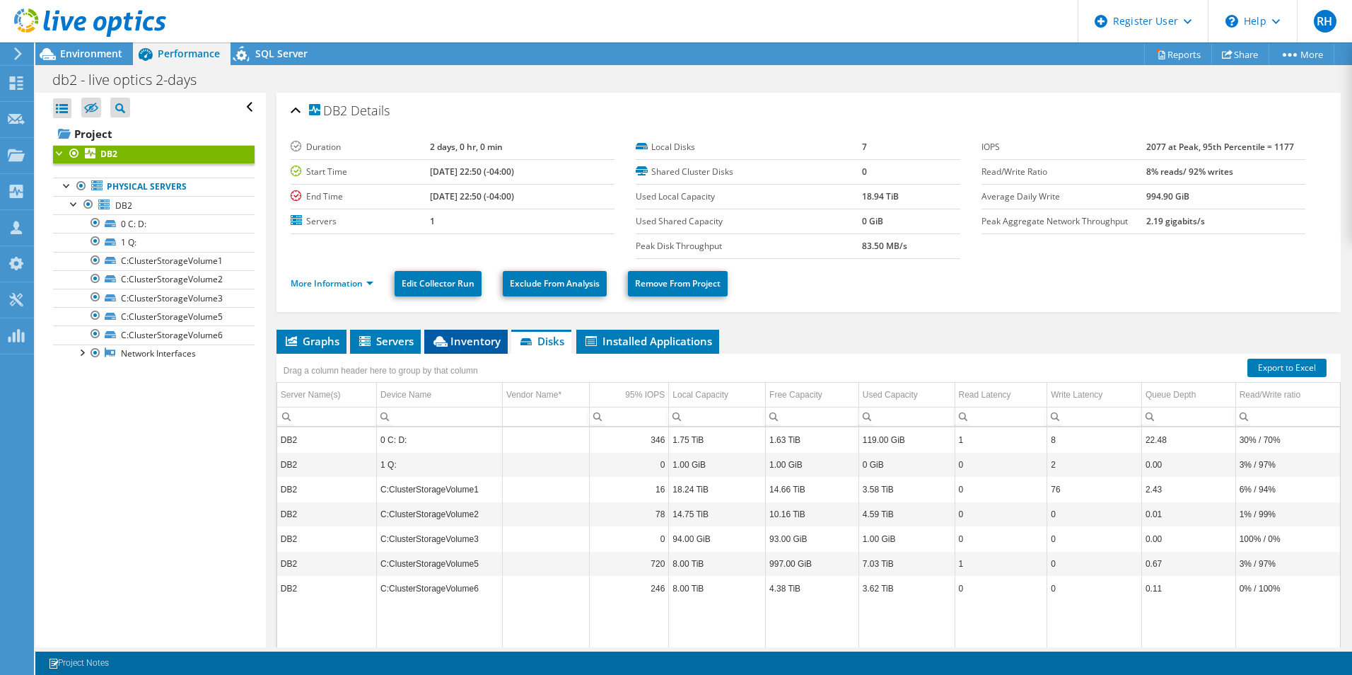
click at [467, 337] on span "Inventory" at bounding box center [465, 341] width 69 height 14
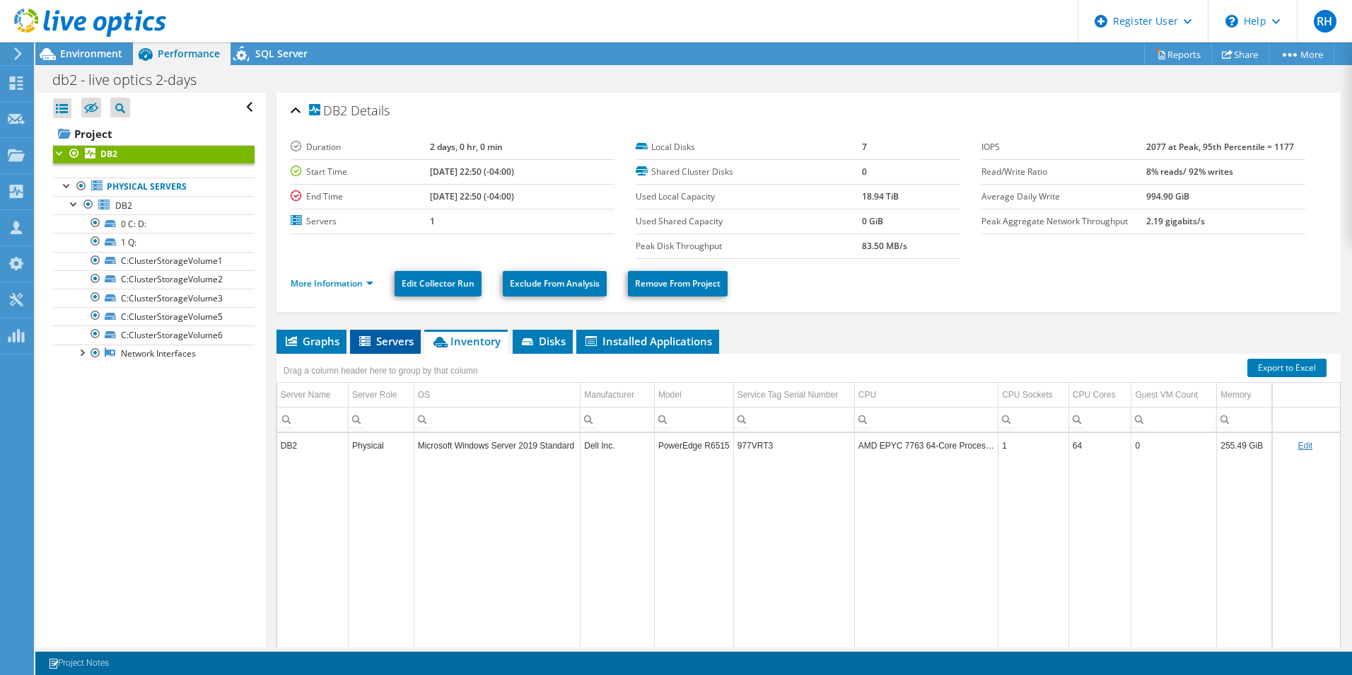
click at [366, 339] on icon at bounding box center [364, 341] width 11 height 10
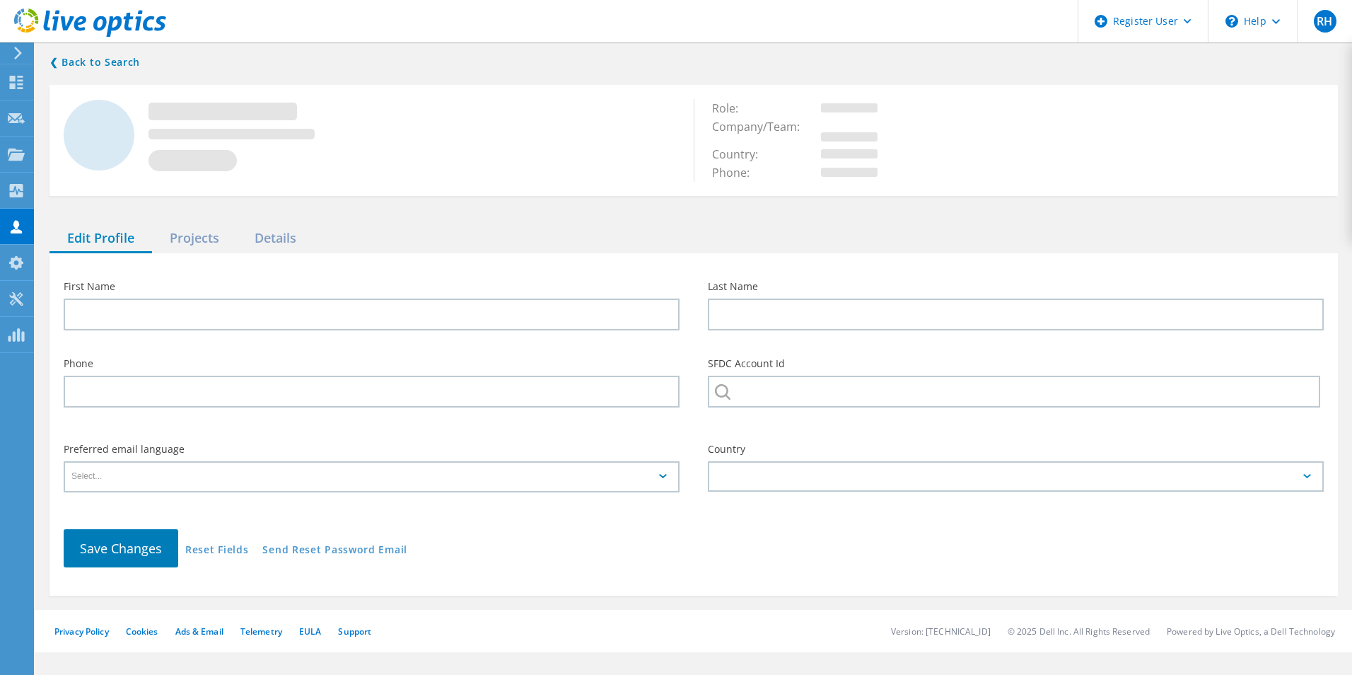
type input "Lee"
type input "Johnson"
type input "NAVARR ENTERPRISES INC"
type input "English"
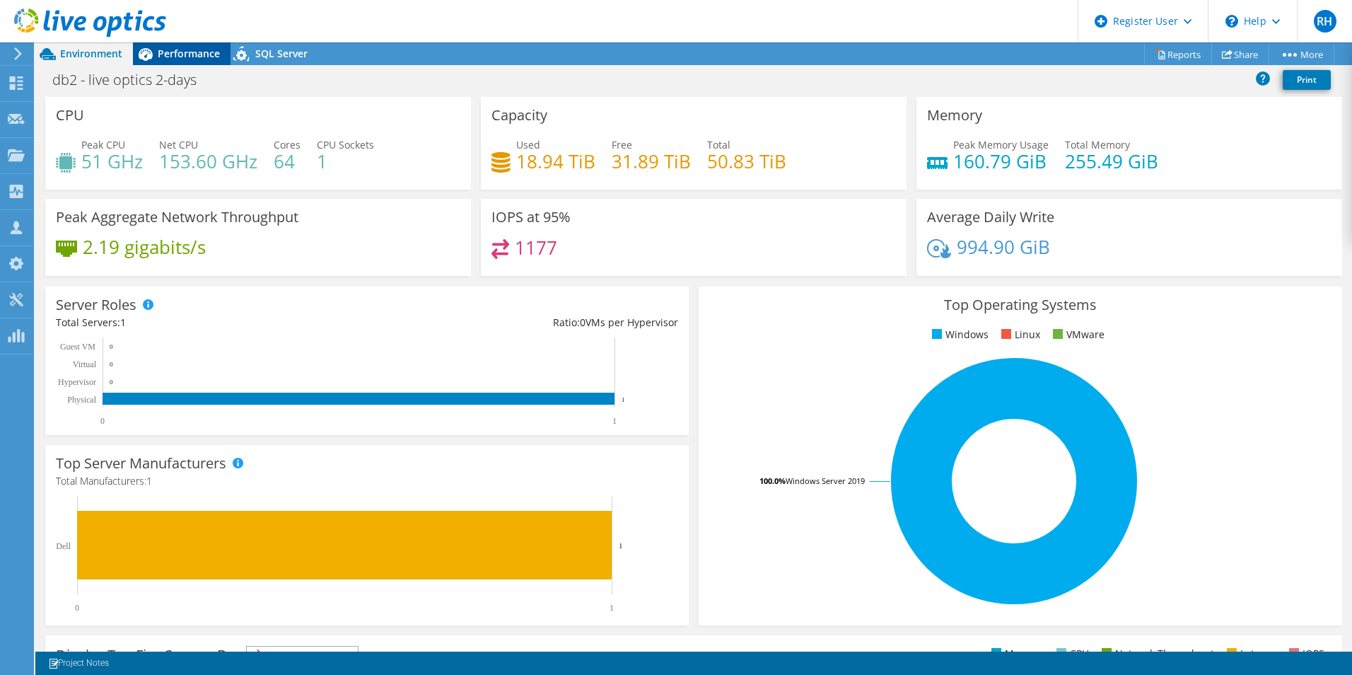
click at [162, 54] on span "Performance" at bounding box center [189, 53] width 62 height 13
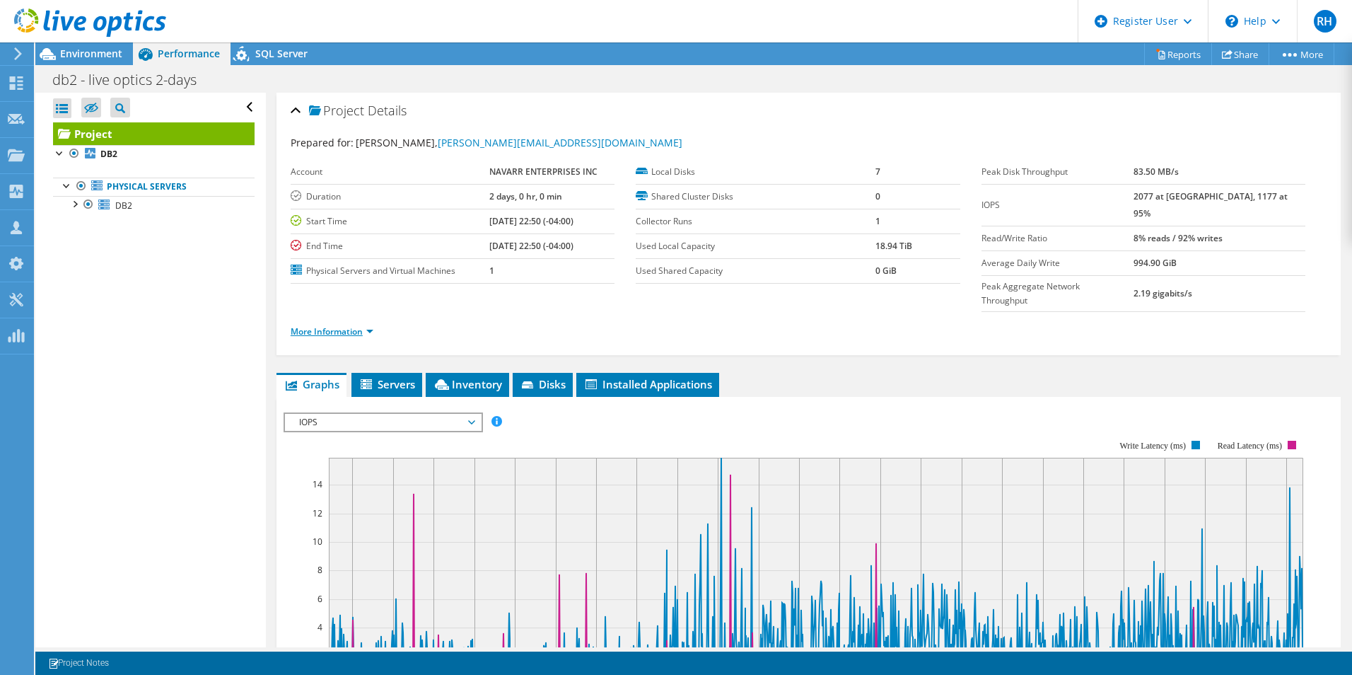
click at [348, 325] on link "More Information" at bounding box center [332, 331] width 83 height 12
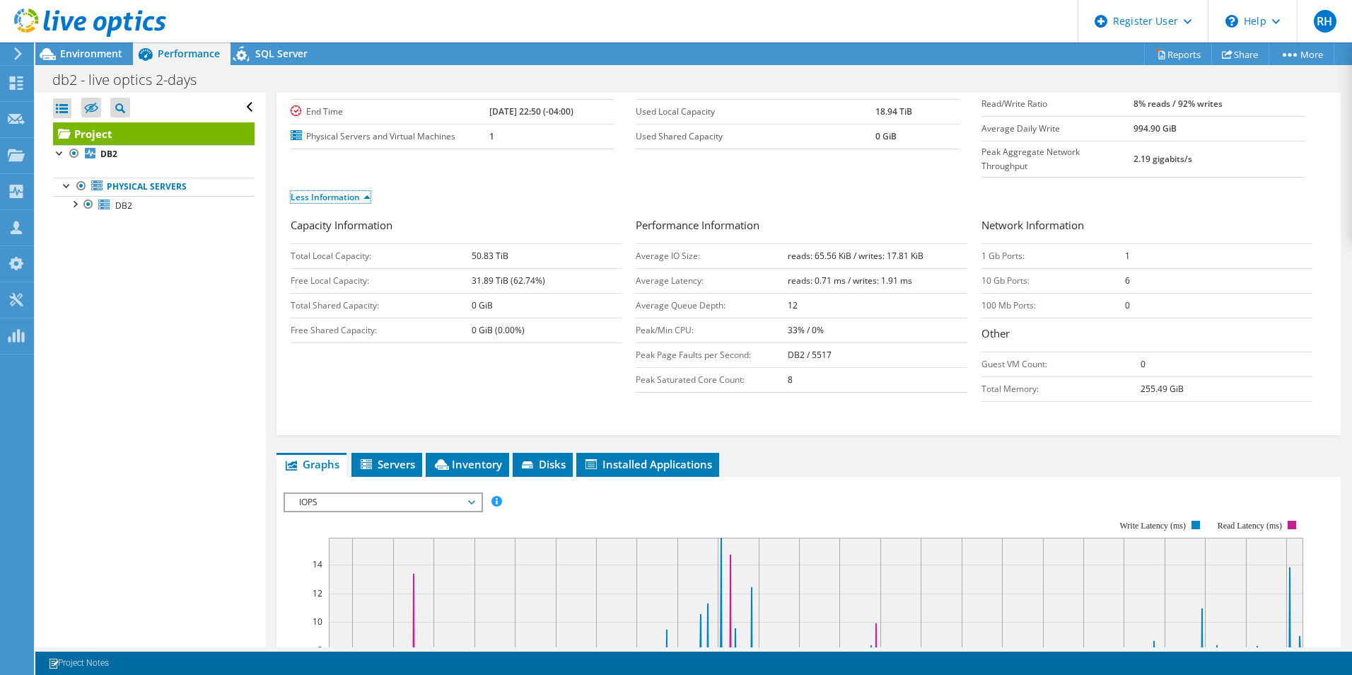
scroll to position [148, 0]
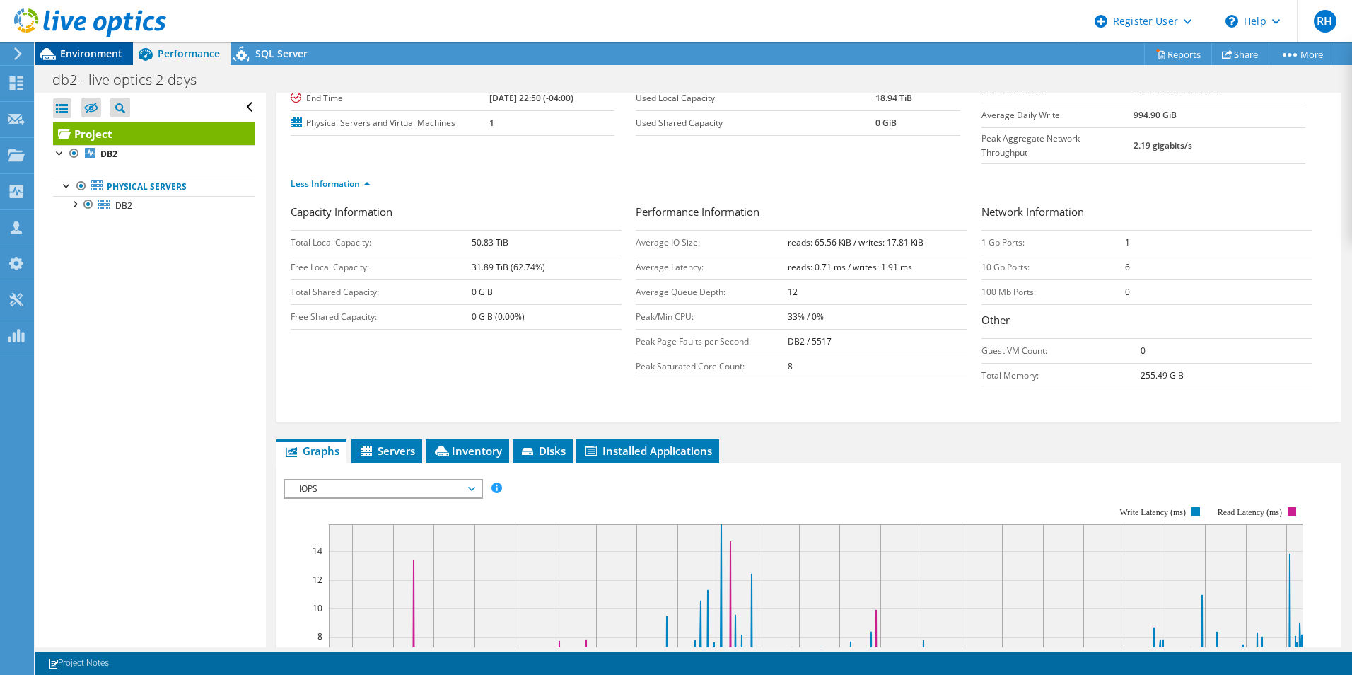
click at [71, 54] on span "Environment" at bounding box center [91, 53] width 62 height 13
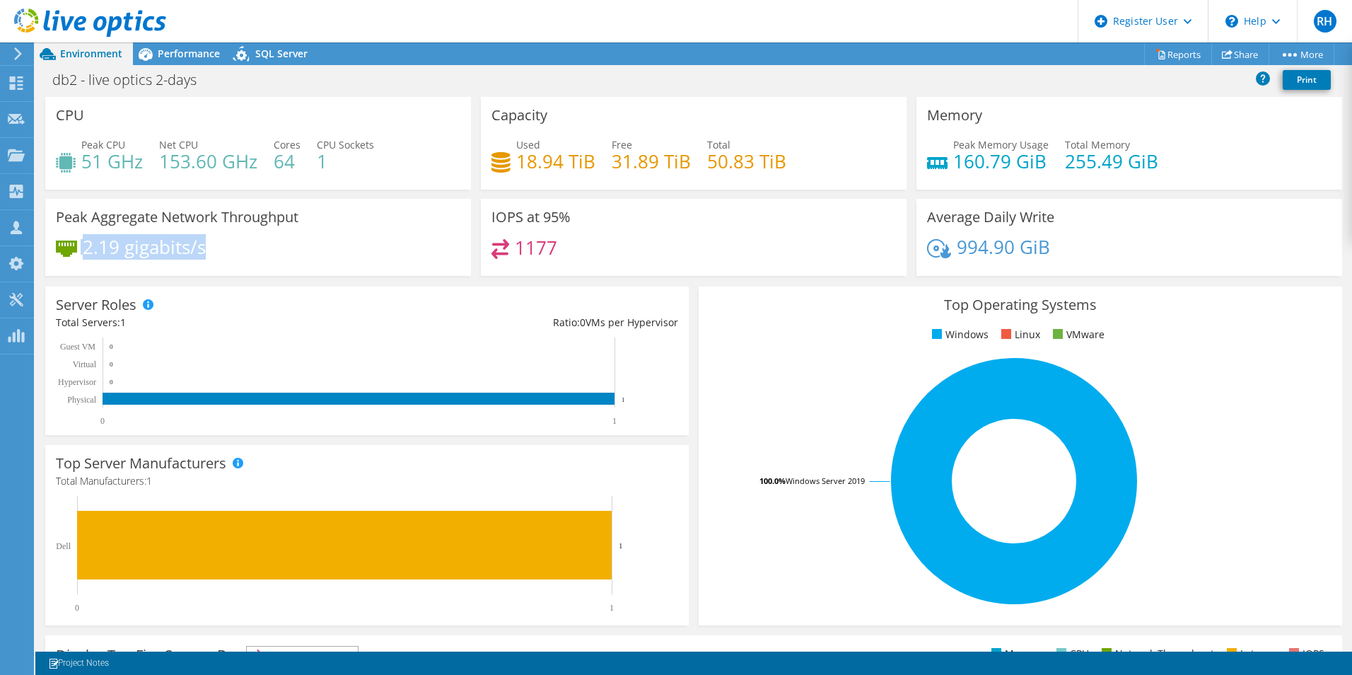
drag, startPoint x: 249, startPoint y: 251, endPoint x: 76, endPoint y: 253, distance: 172.6
click at [76, 253] on div "2.19 gigabits/s" at bounding box center [258, 254] width 404 height 30
drag, startPoint x: 76, startPoint y: 253, endPoint x: 197, endPoint y: 261, distance: 120.5
click at [197, 261] on div "2.19 gigabits/s" at bounding box center [258, 254] width 404 height 30
drag, startPoint x: 209, startPoint y: 254, endPoint x: 82, endPoint y: 254, distance: 126.6
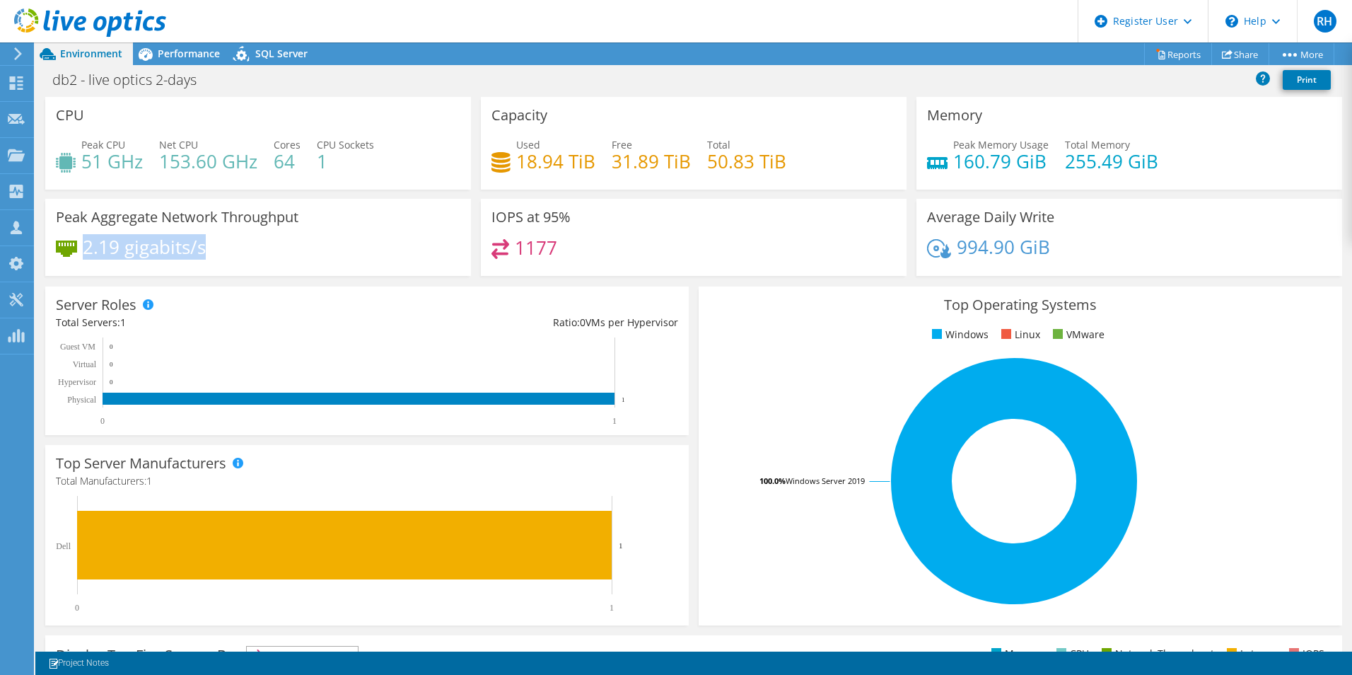
click at [82, 254] on div "2.19 gigabits/s" at bounding box center [258, 254] width 404 height 30
drag, startPoint x: 82, startPoint y: 254, endPoint x: 242, endPoint y: 256, distance: 159.8
click at [242, 256] on div "2.19 gigabits/s" at bounding box center [258, 254] width 404 height 30
